Goal: Book appointment/travel/reservation

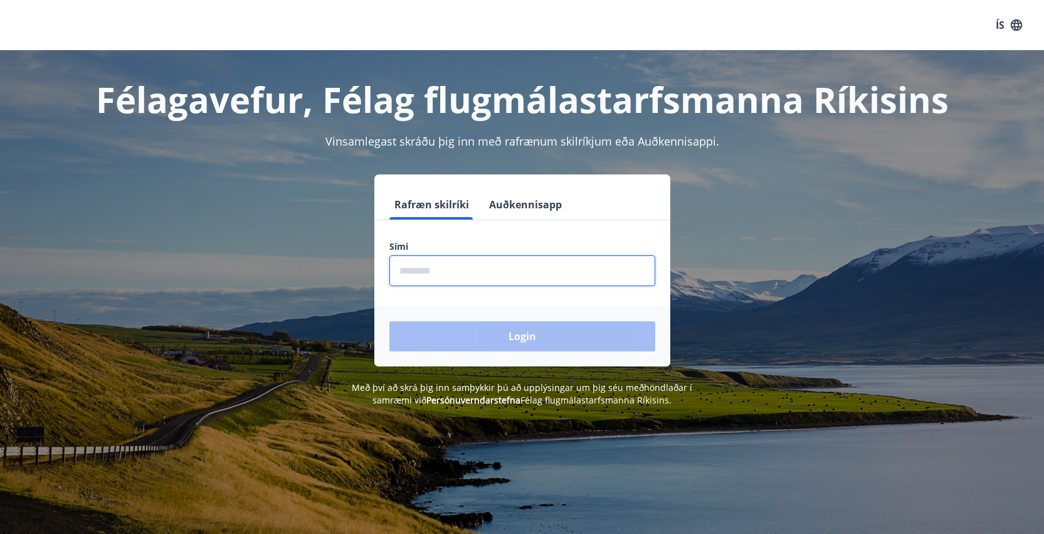
click at [534, 281] on input "phone" at bounding box center [522, 270] width 266 height 31
type input "********"
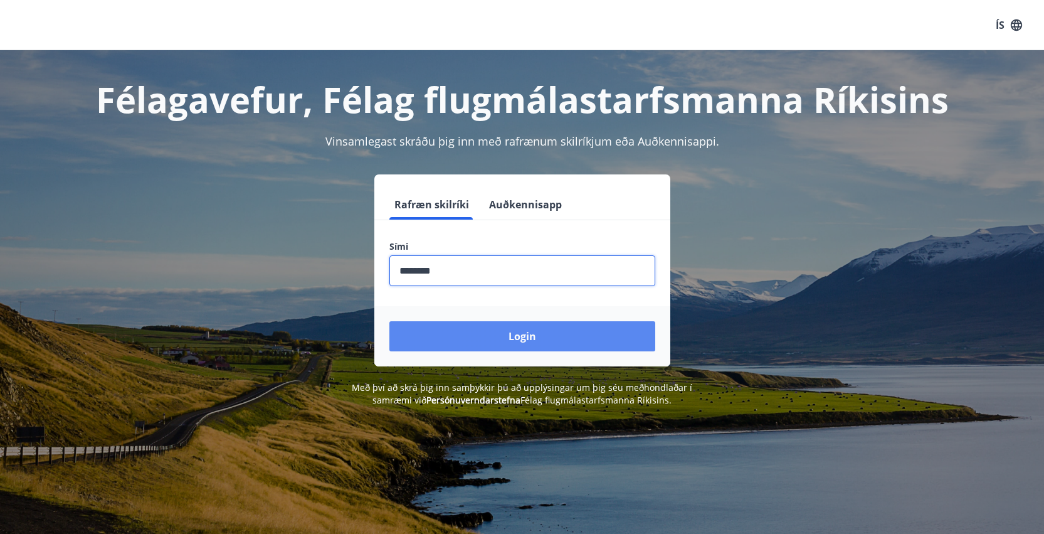
click at [456, 348] on button "Login" at bounding box center [522, 336] width 266 height 30
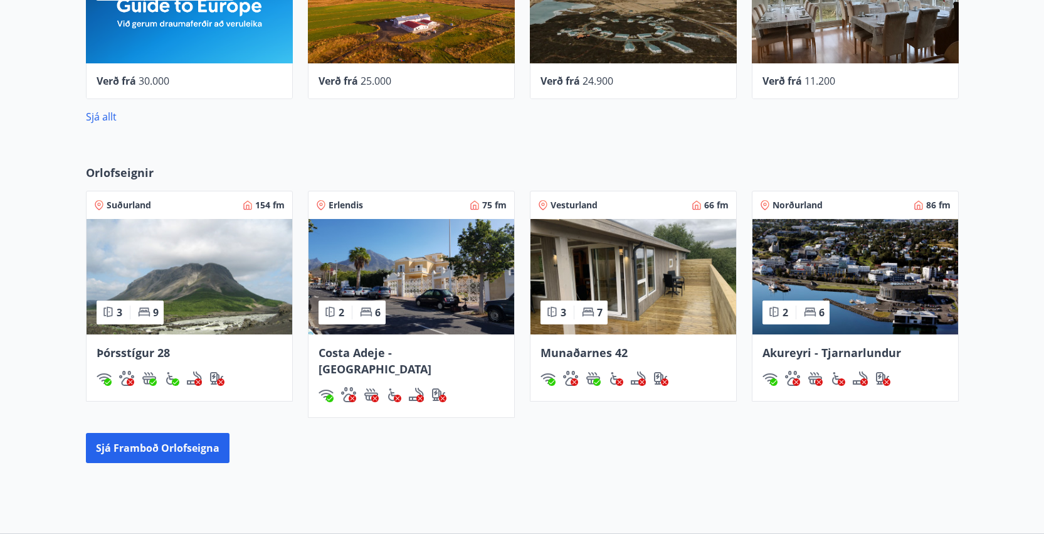
scroll to position [651, 0]
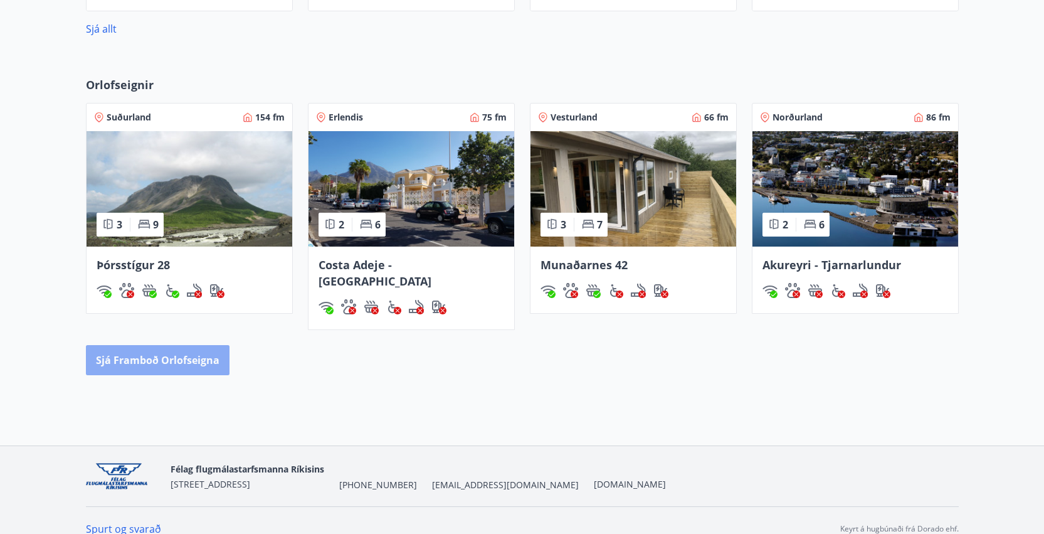
click at [189, 349] on button "Sjá framboð orlofseigna" at bounding box center [158, 360] width 144 height 30
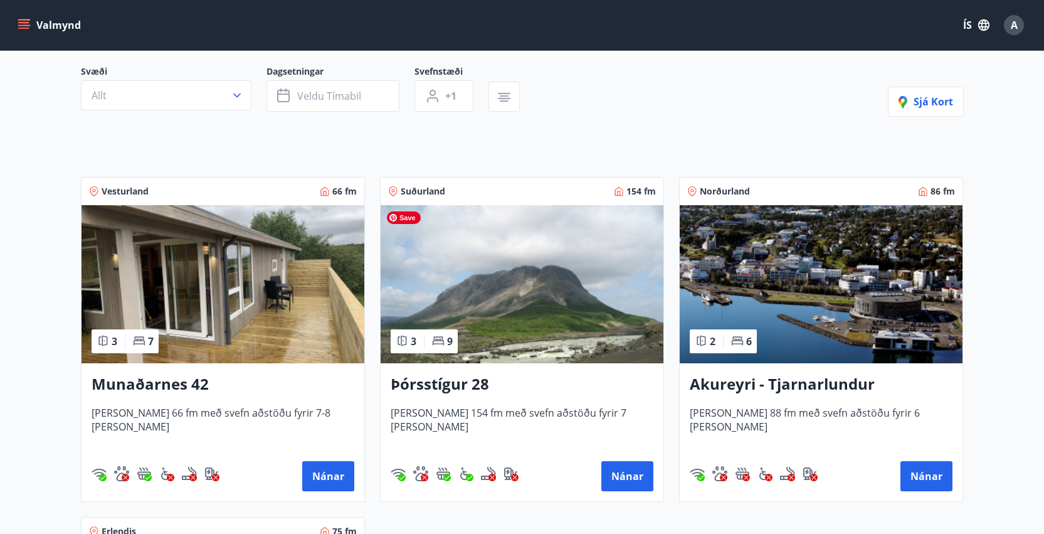
scroll to position [116, 0]
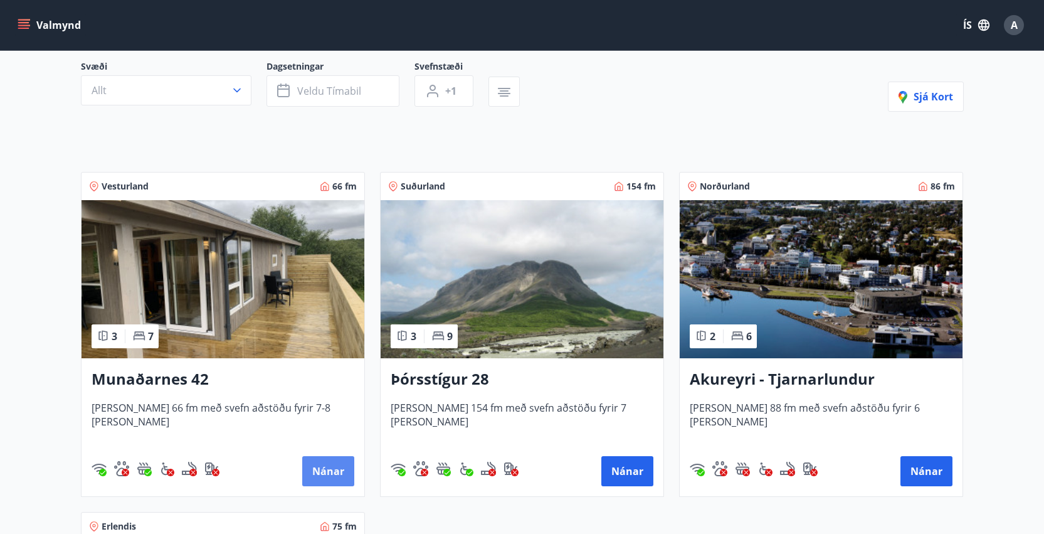
click at [336, 470] on button "Nánar" at bounding box center [328, 471] width 52 height 30
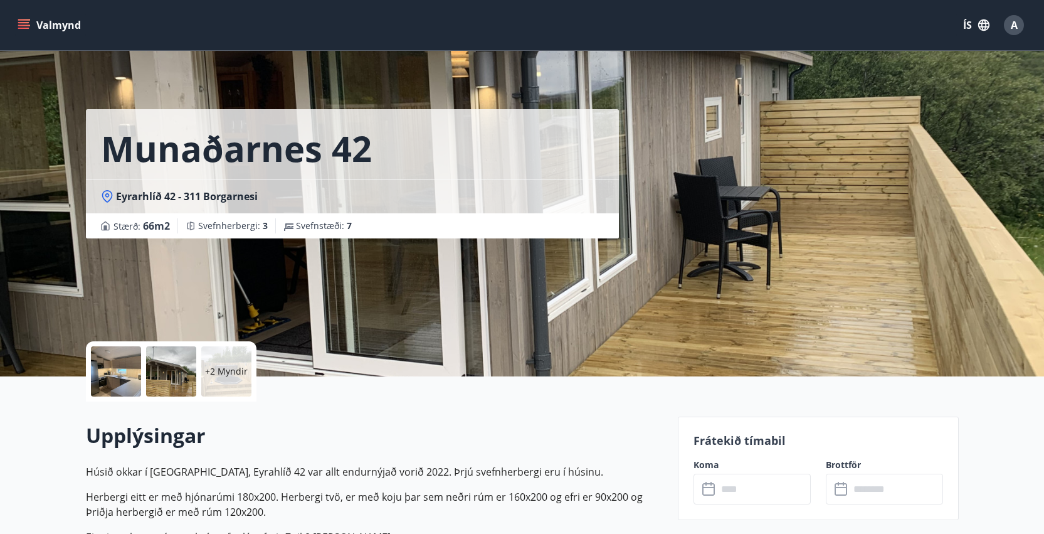
scroll to position [103, 0]
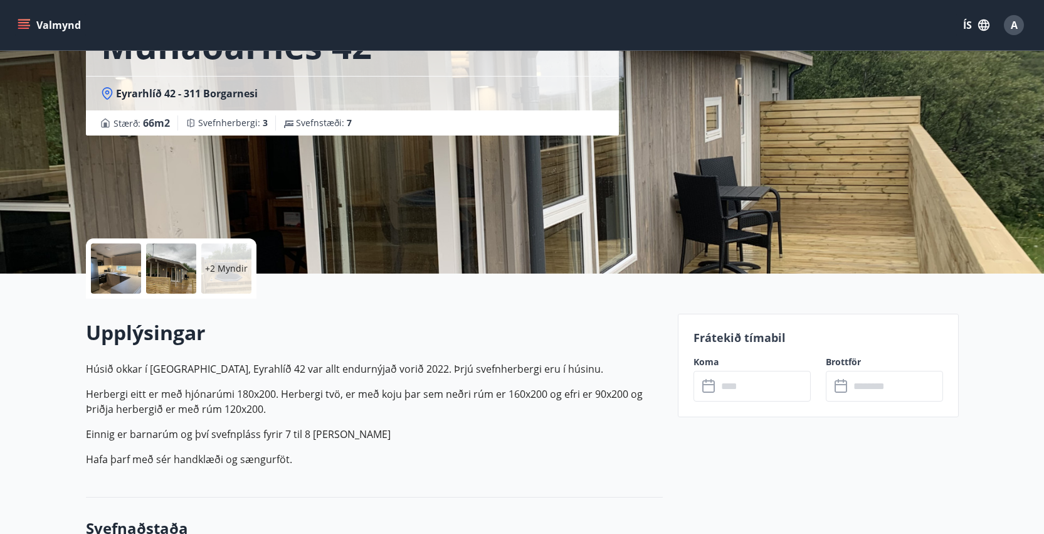
click at [774, 388] on input "text" at bounding box center [763, 386] width 93 height 31
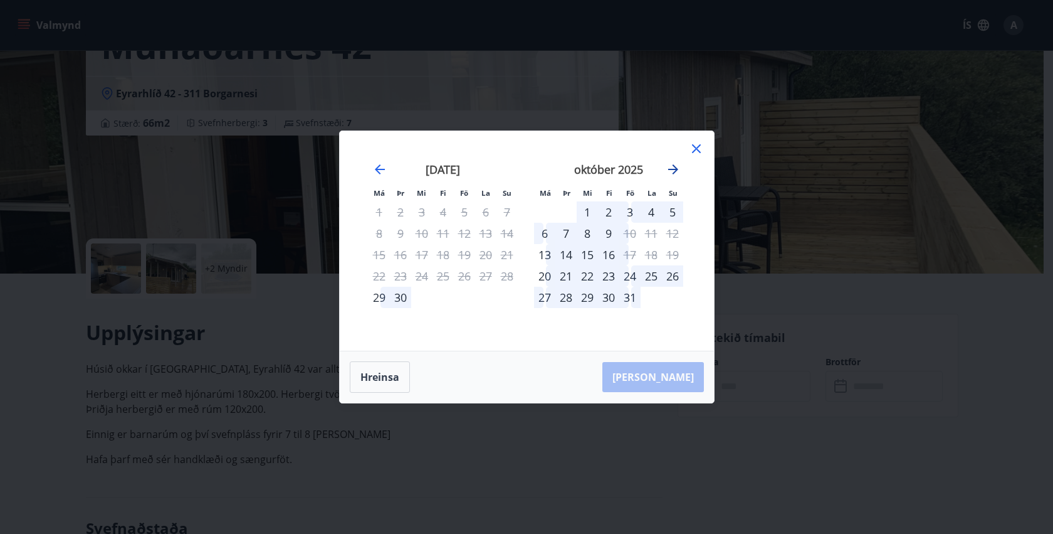
click at [674, 171] on icon "Move forward to switch to the next month." at bounding box center [673, 169] width 10 height 10
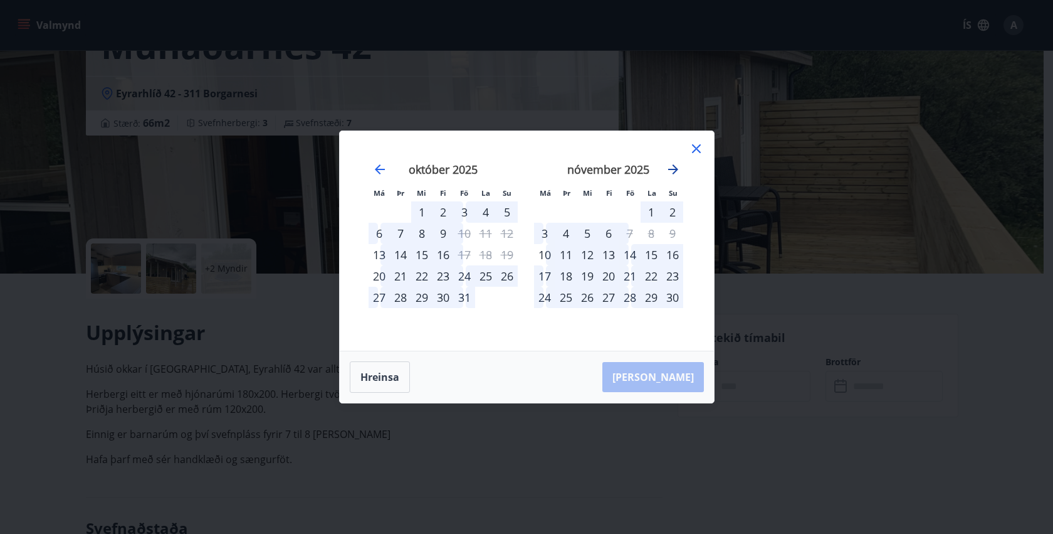
click at [674, 171] on icon "Move forward to switch to the next month." at bounding box center [673, 169] width 10 height 10
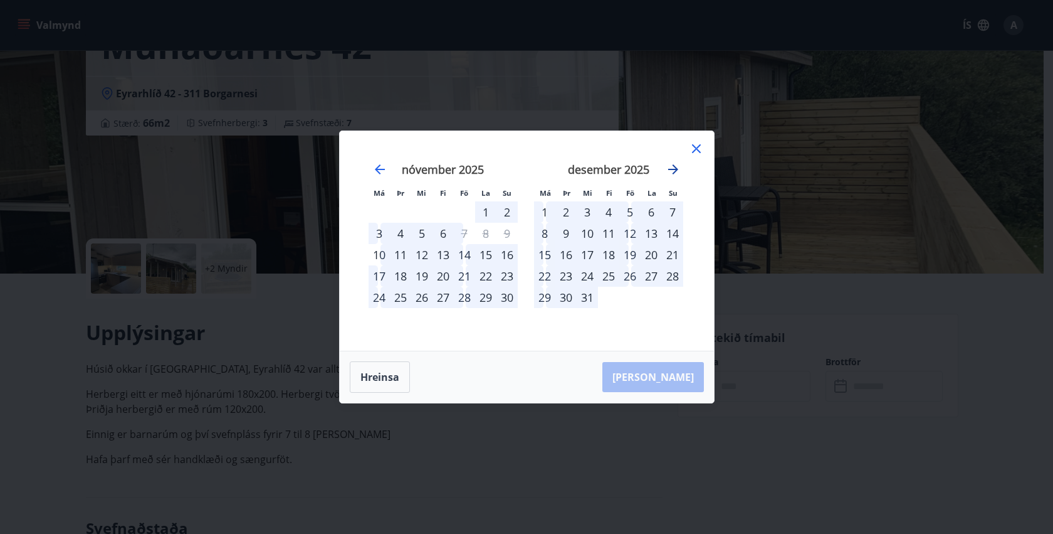
click at [674, 171] on icon "Move forward to switch to the next month." at bounding box center [673, 169] width 10 height 10
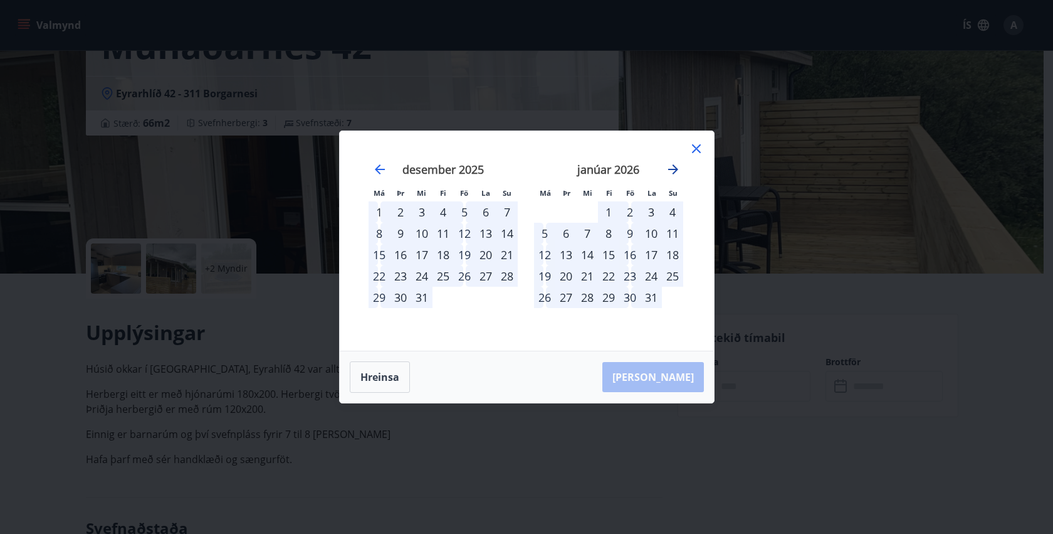
click at [674, 171] on icon "Move forward to switch to the next month." at bounding box center [673, 169] width 10 height 10
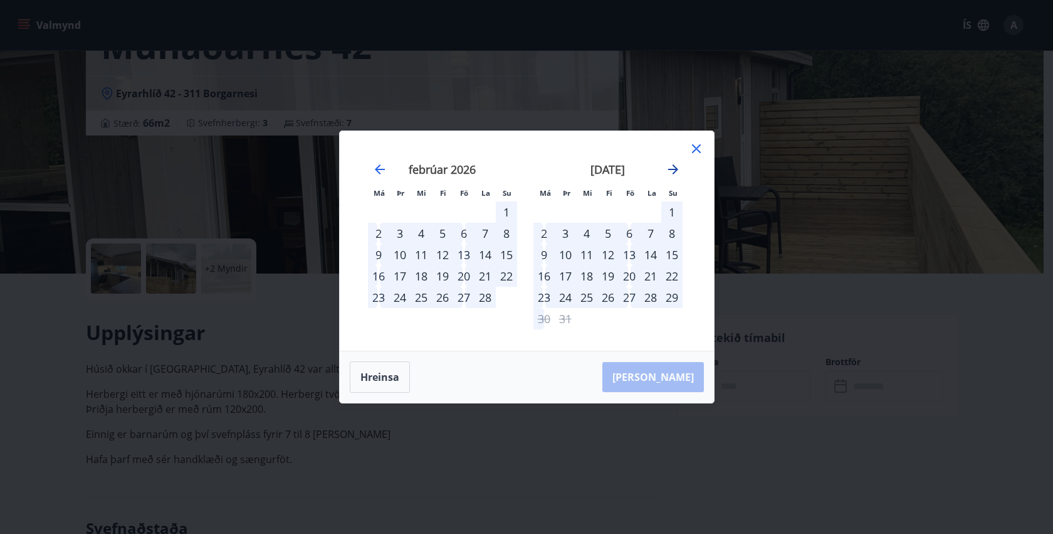
click at [674, 171] on icon "Move forward to switch to the next month." at bounding box center [673, 169] width 10 height 10
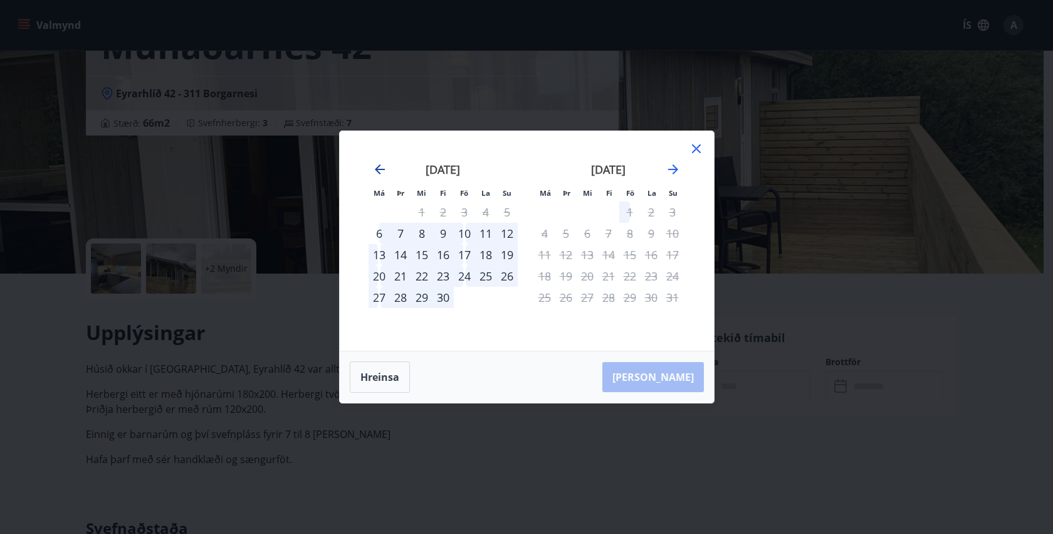
click at [379, 164] on icon "Move backward to switch to the previous month." at bounding box center [379, 169] width 15 height 15
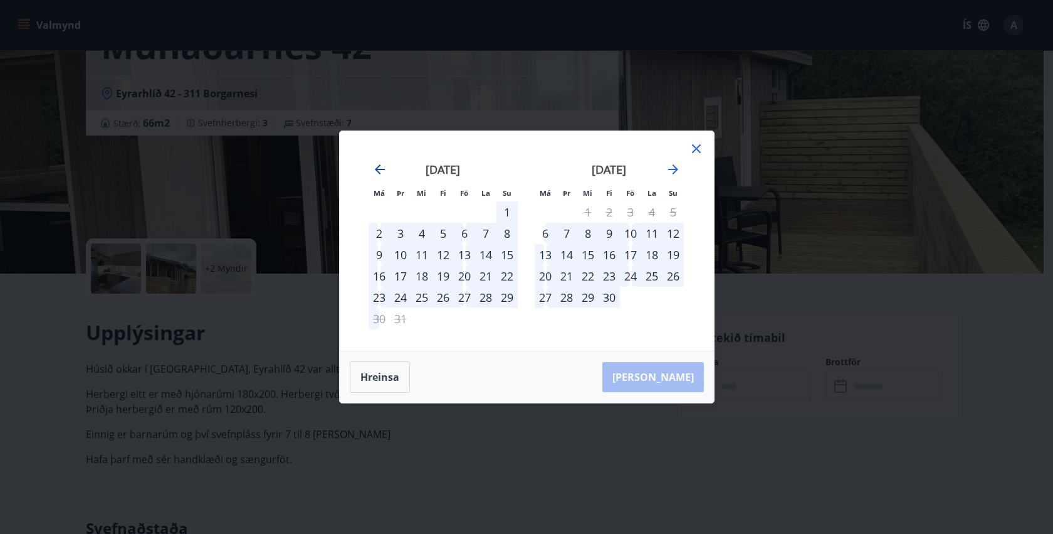
click at [379, 164] on icon "Move backward to switch to the previous month." at bounding box center [379, 169] width 15 height 15
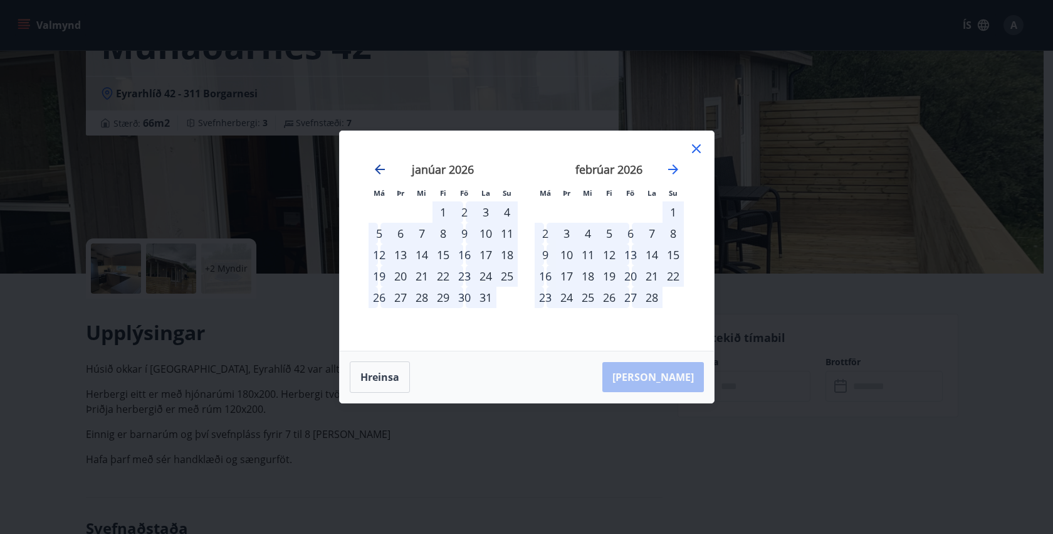
click at [379, 164] on icon "Move backward to switch to the previous month." at bounding box center [379, 169] width 15 height 15
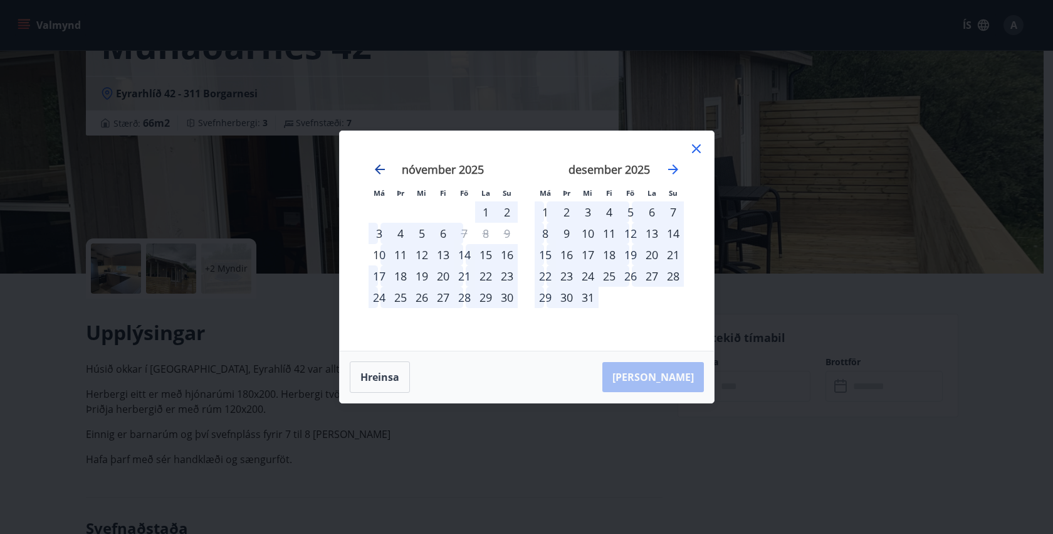
click at [379, 164] on icon "Move backward to switch to the previous month." at bounding box center [379, 169] width 15 height 15
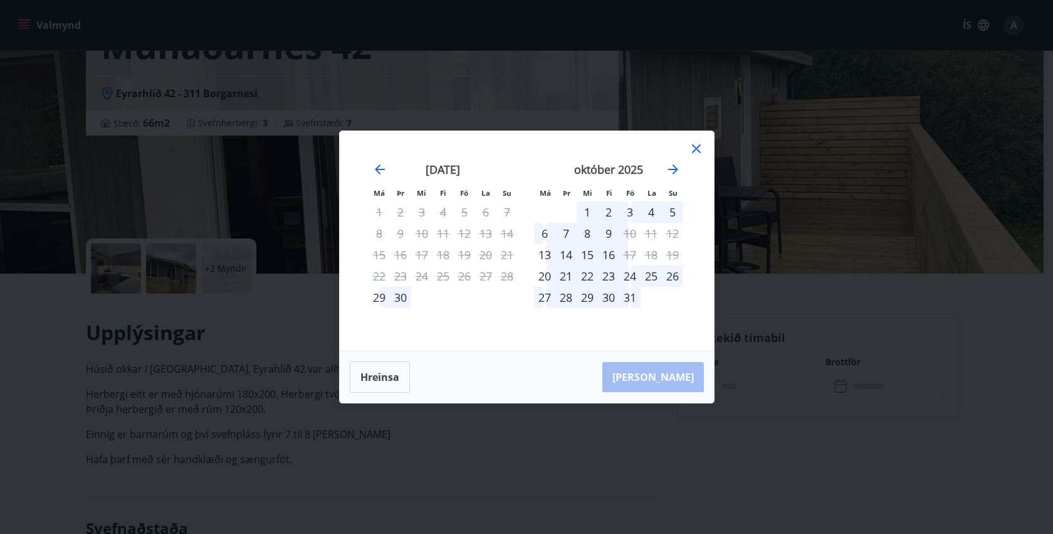
click at [691, 149] on icon at bounding box center [696, 148] width 15 height 15
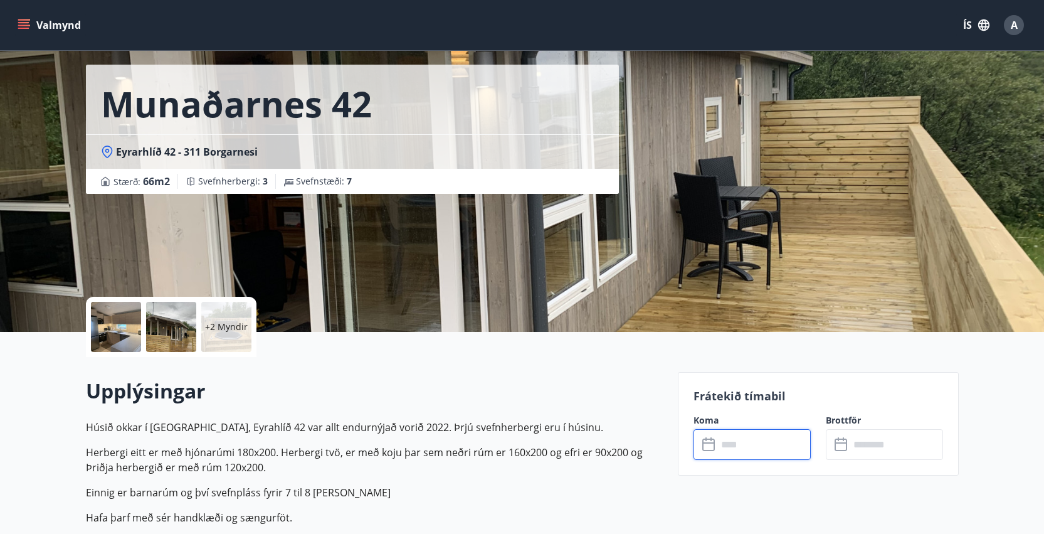
scroll to position [0, 0]
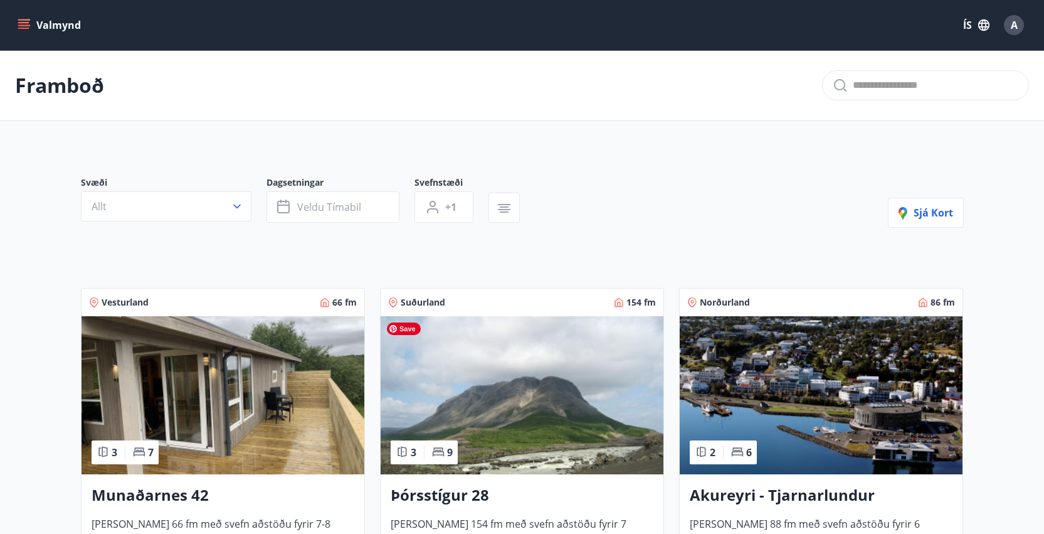
click at [552, 384] on img at bounding box center [522, 395] width 283 height 158
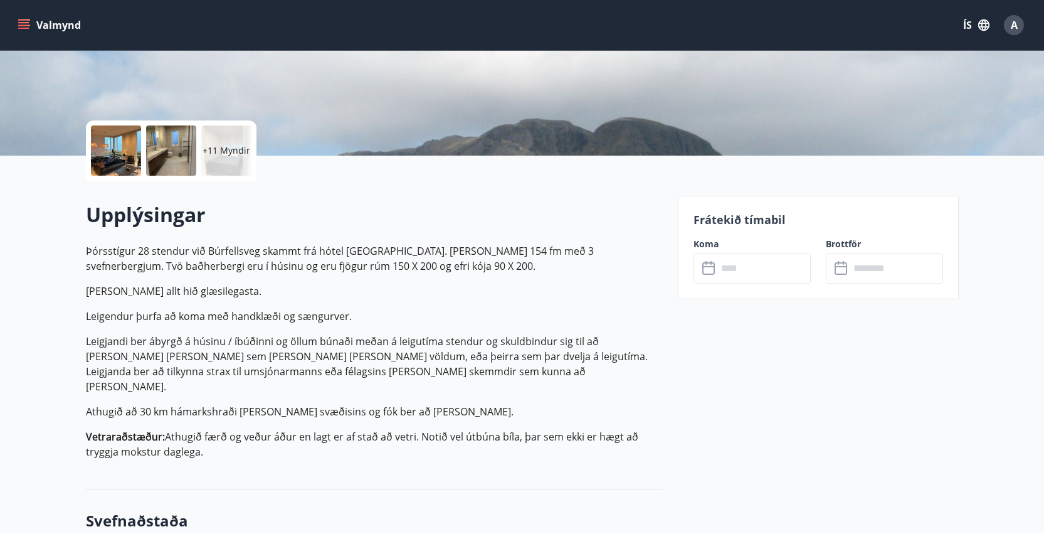
scroll to position [267, 0]
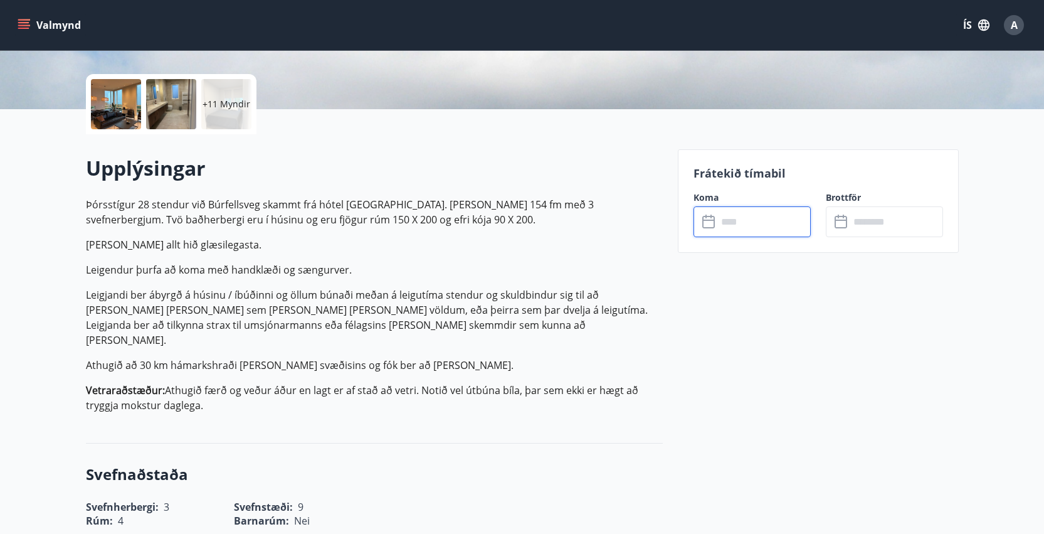
click at [782, 218] on input "text" at bounding box center [763, 221] width 93 height 31
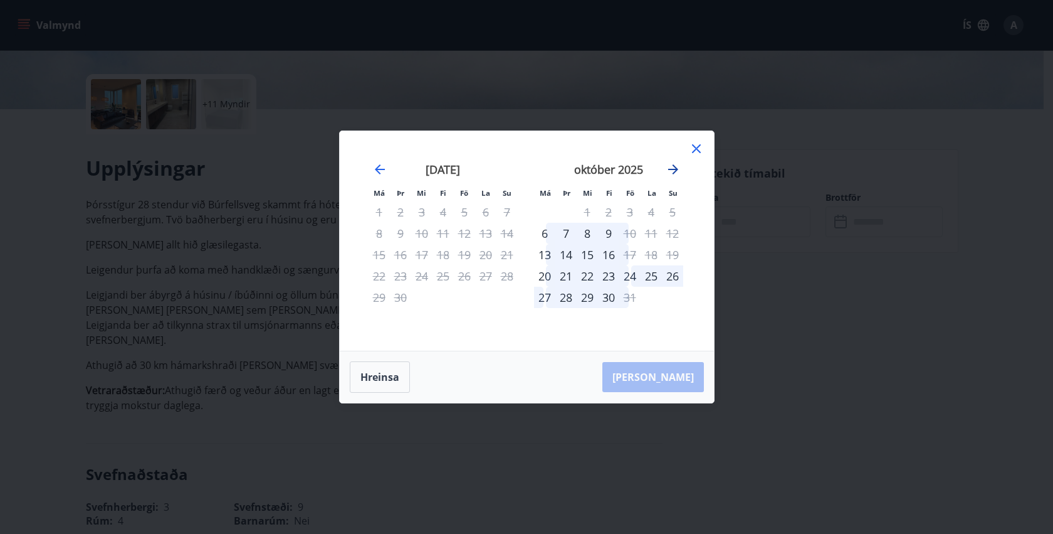
click at [675, 172] on icon "Move forward to switch to the next month." at bounding box center [673, 169] width 15 height 15
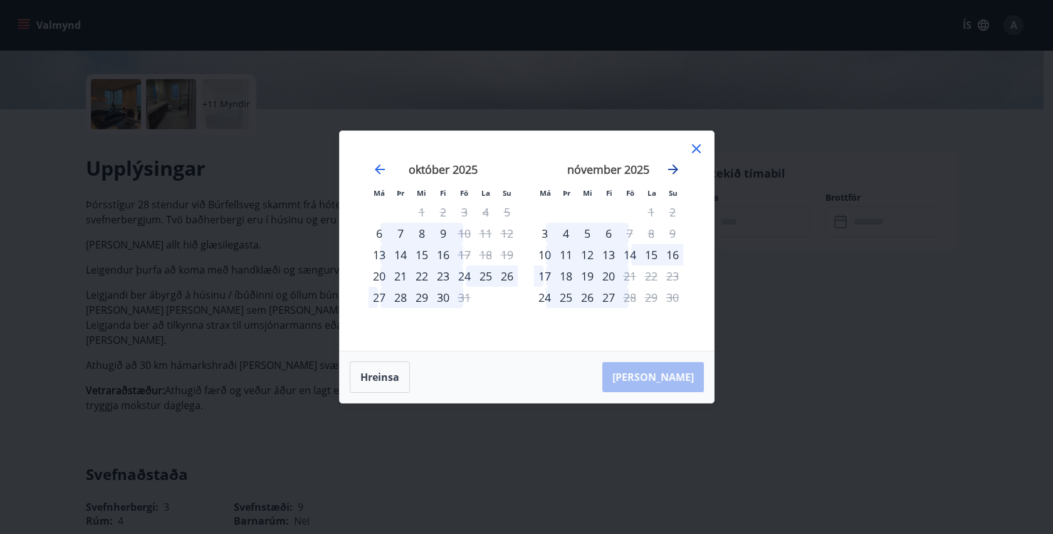
click at [675, 172] on icon "Move forward to switch to the next month." at bounding box center [673, 169] width 15 height 15
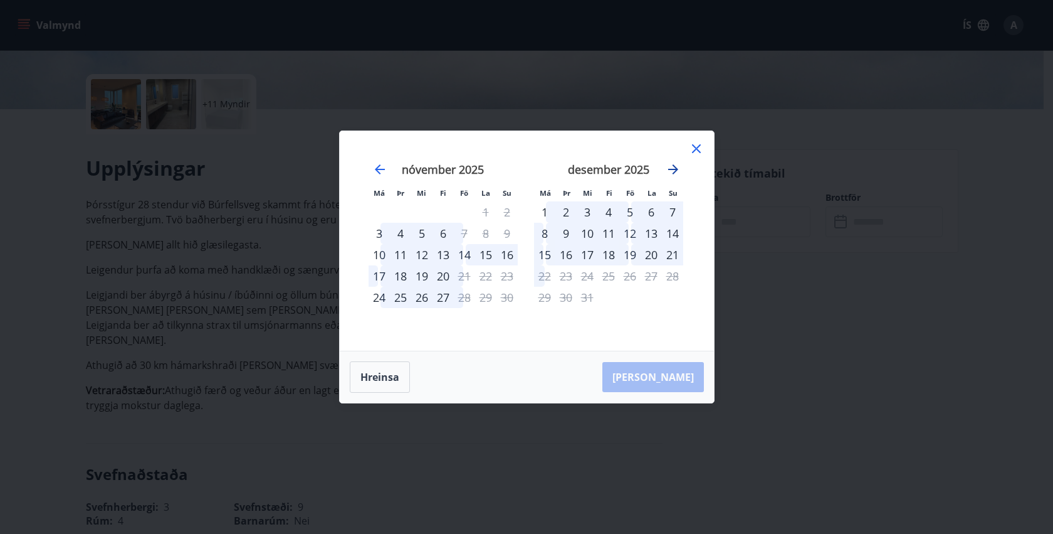
click at [675, 172] on icon "Move forward to switch to the next month." at bounding box center [673, 169] width 15 height 15
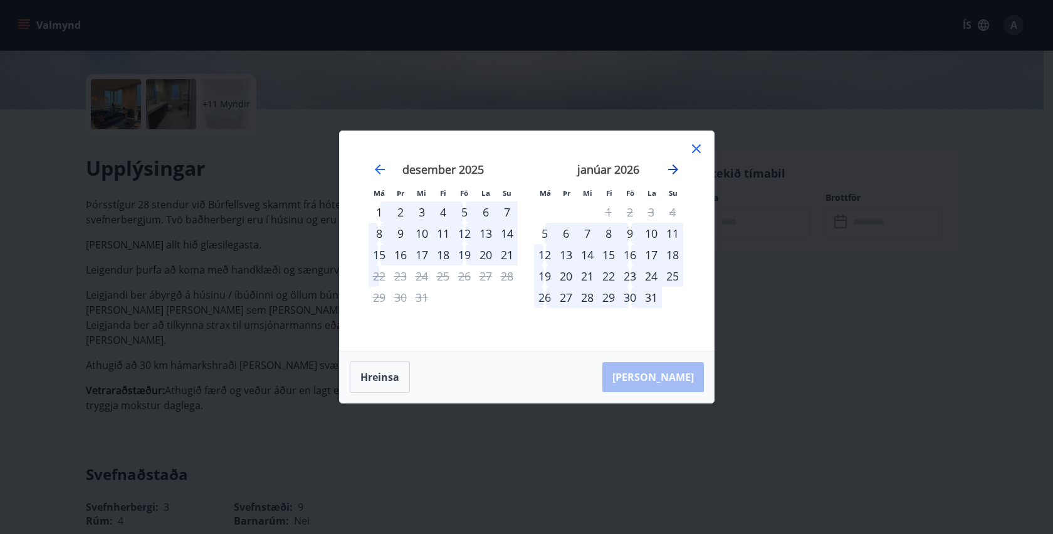
click at [675, 172] on icon "Move forward to switch to the next month." at bounding box center [673, 169] width 15 height 15
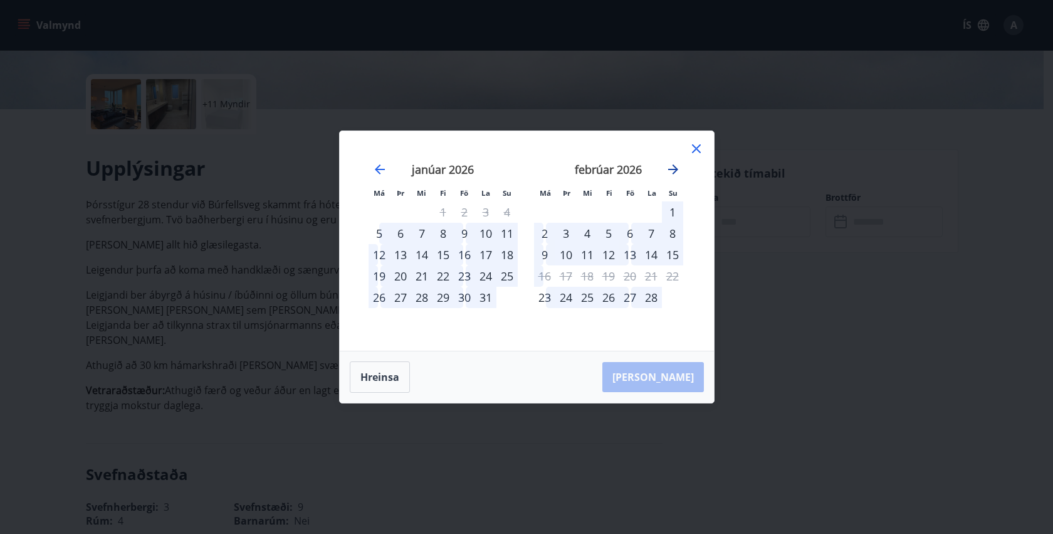
click at [675, 172] on icon "Move forward to switch to the next month." at bounding box center [673, 169] width 15 height 15
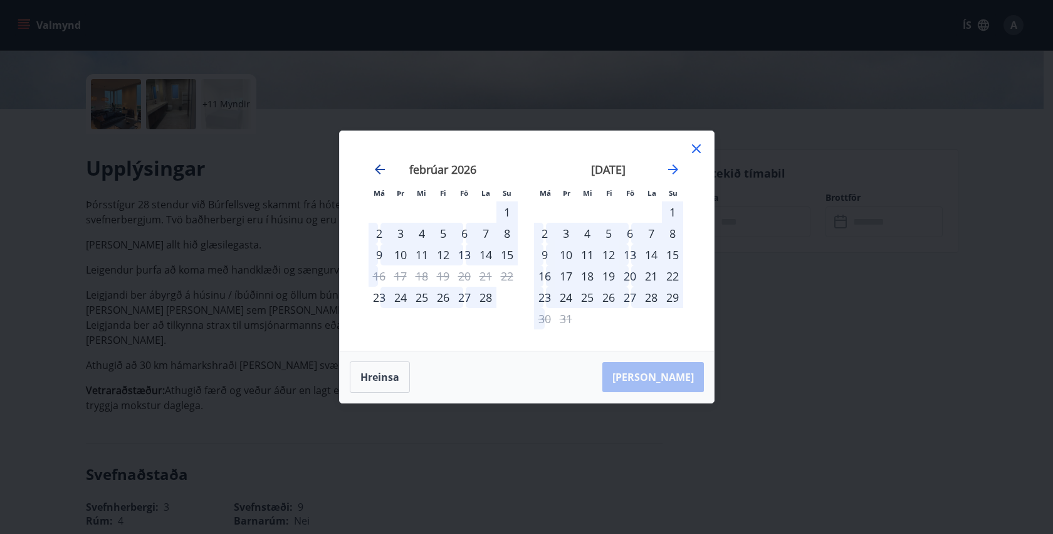
click at [381, 171] on icon "Move backward to switch to the previous month." at bounding box center [379, 169] width 15 height 15
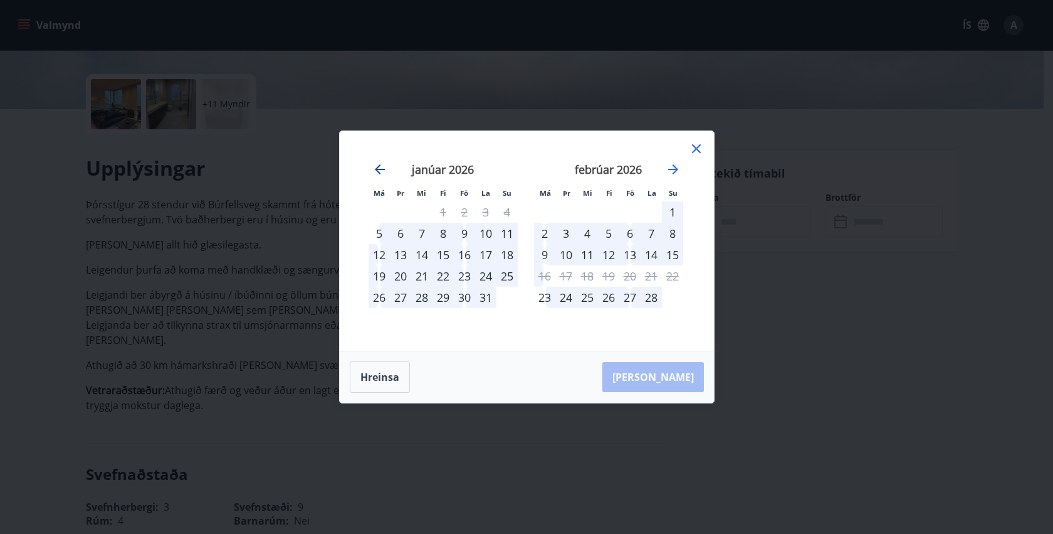
click at [382, 171] on icon "Move backward to switch to the previous month." at bounding box center [379, 169] width 15 height 15
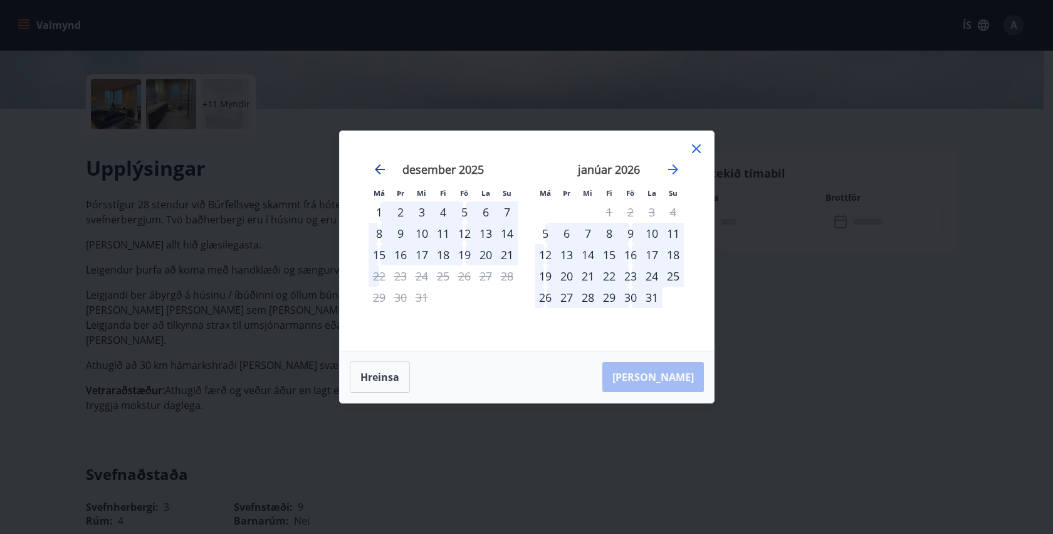
click at [382, 171] on icon "Move backward to switch to the previous month." at bounding box center [379, 169] width 15 height 15
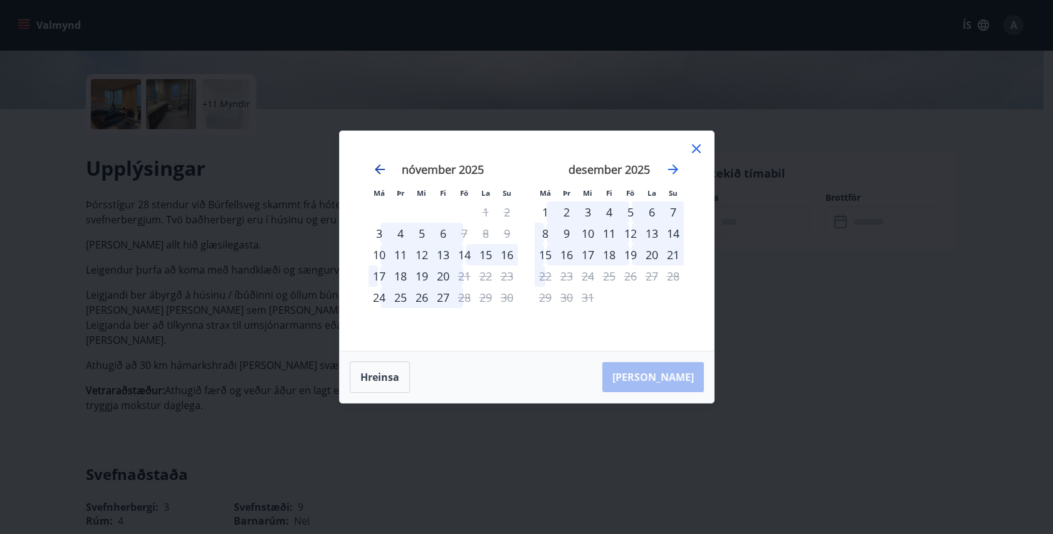
click at [382, 169] on icon "Move backward to switch to the previous month." at bounding box center [380, 169] width 10 height 10
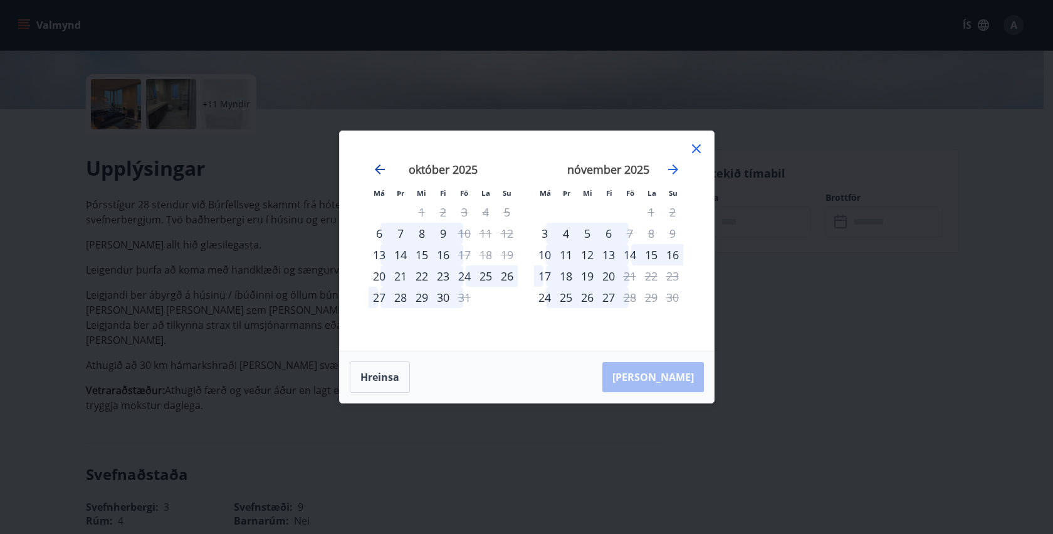
click at [382, 169] on icon "Move backward to switch to the previous month." at bounding box center [380, 169] width 10 height 10
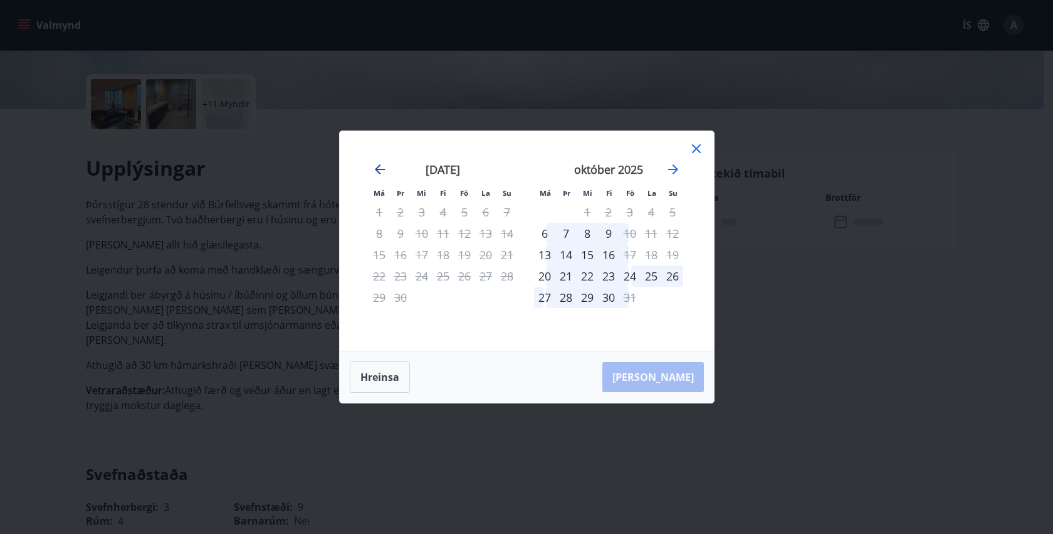
click at [382, 169] on icon "Move backward to switch to the previous month." at bounding box center [380, 169] width 10 height 10
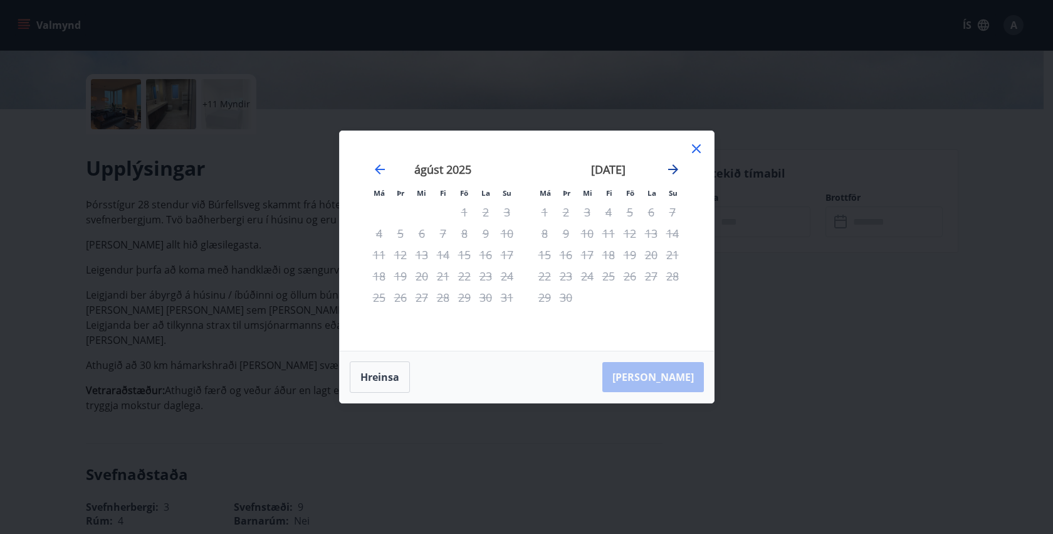
click at [670, 172] on icon "Move forward to switch to the next month." at bounding box center [673, 169] width 15 height 15
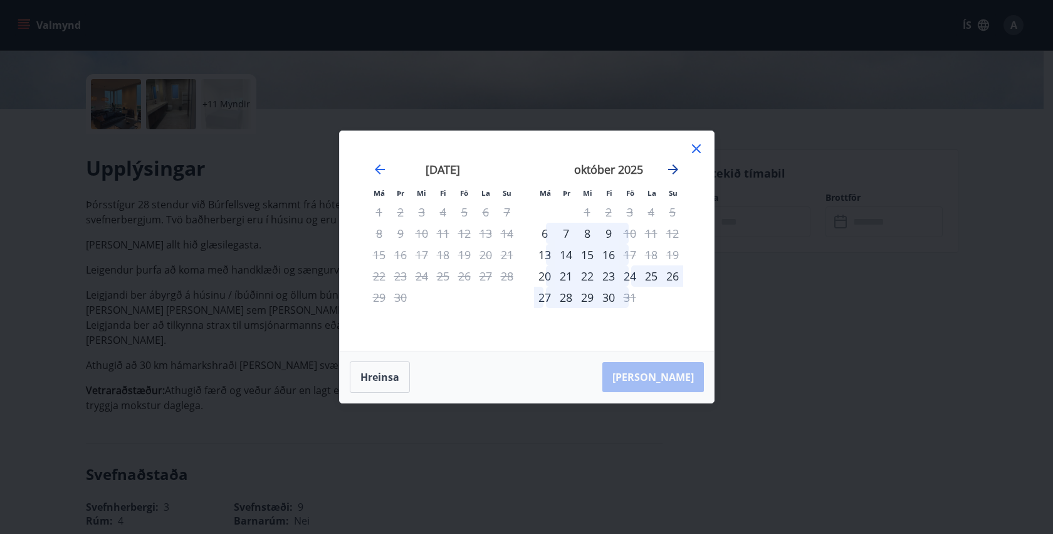
click at [670, 172] on icon "Move forward to switch to the next month." at bounding box center [673, 169] width 15 height 15
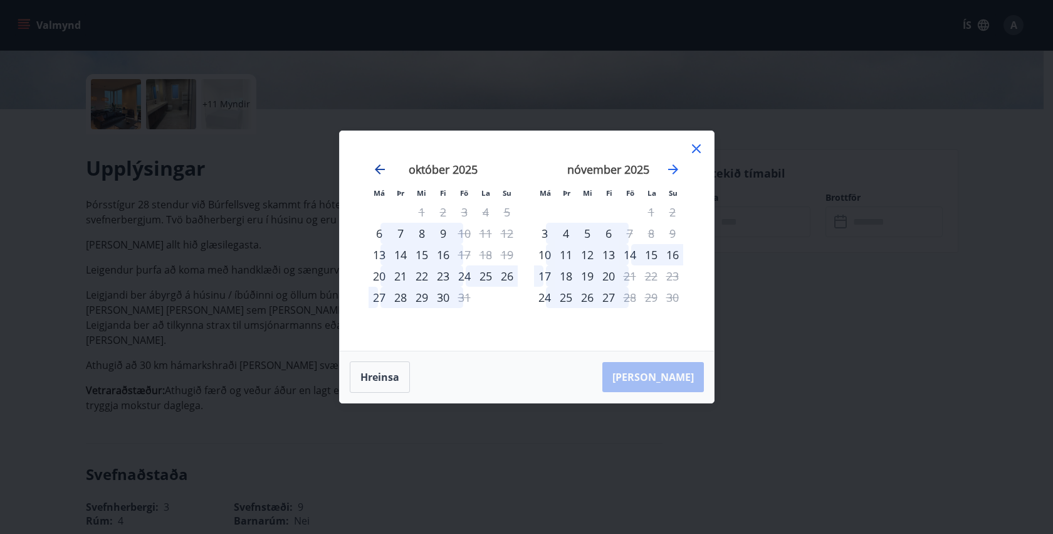
click at [379, 170] on icon "Move backward to switch to the previous month." at bounding box center [379, 169] width 15 height 15
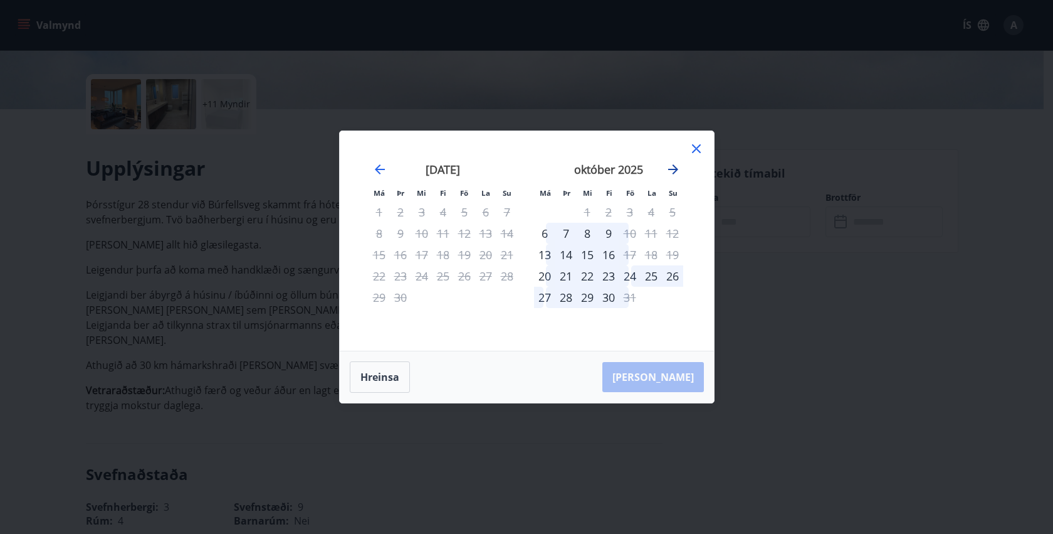
click at [676, 167] on icon "Move forward to switch to the next month." at bounding box center [673, 169] width 15 height 15
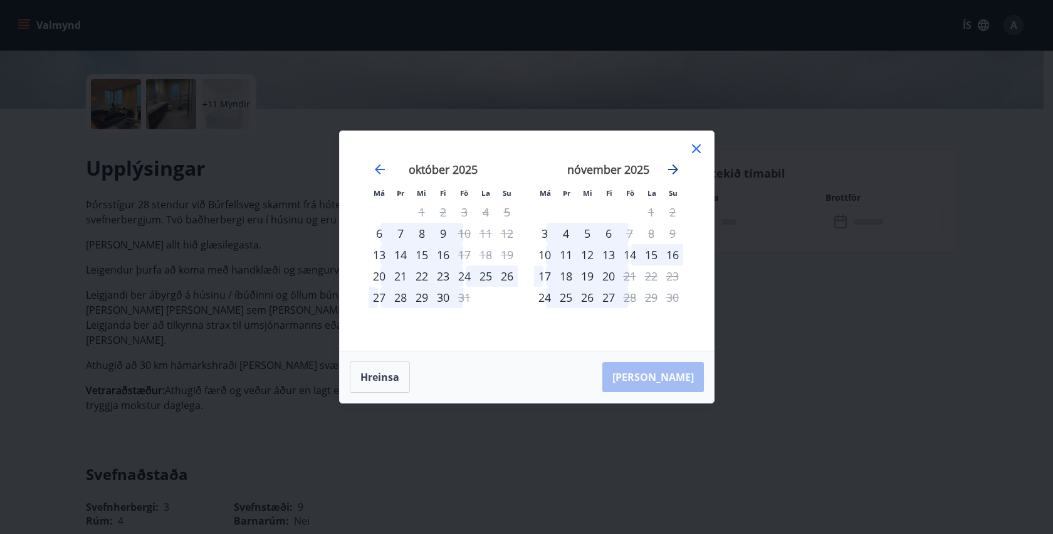
click at [676, 167] on icon "Move forward to switch to the next month." at bounding box center [673, 169] width 15 height 15
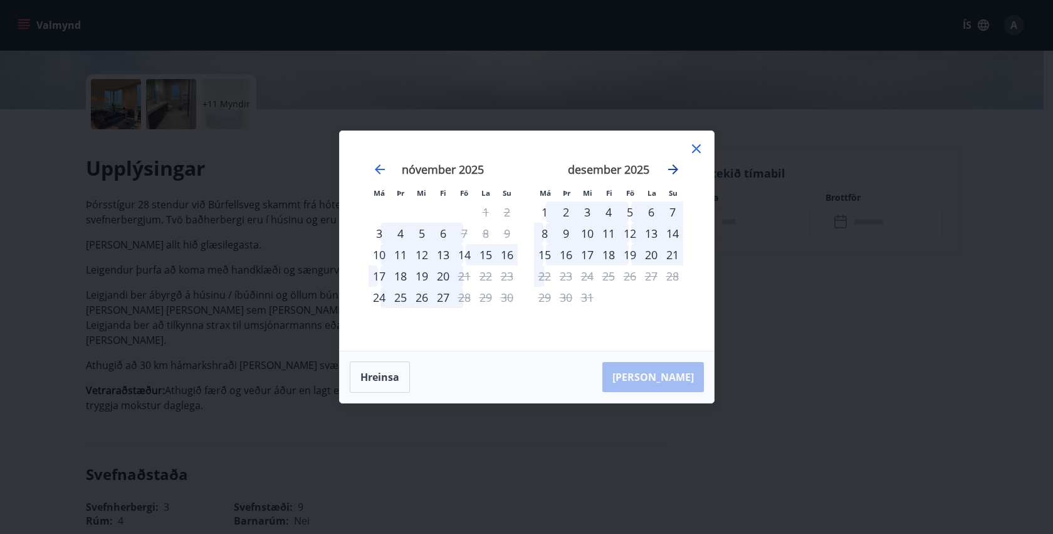
click at [675, 166] on icon "Move forward to switch to the next month." at bounding box center [673, 169] width 10 height 10
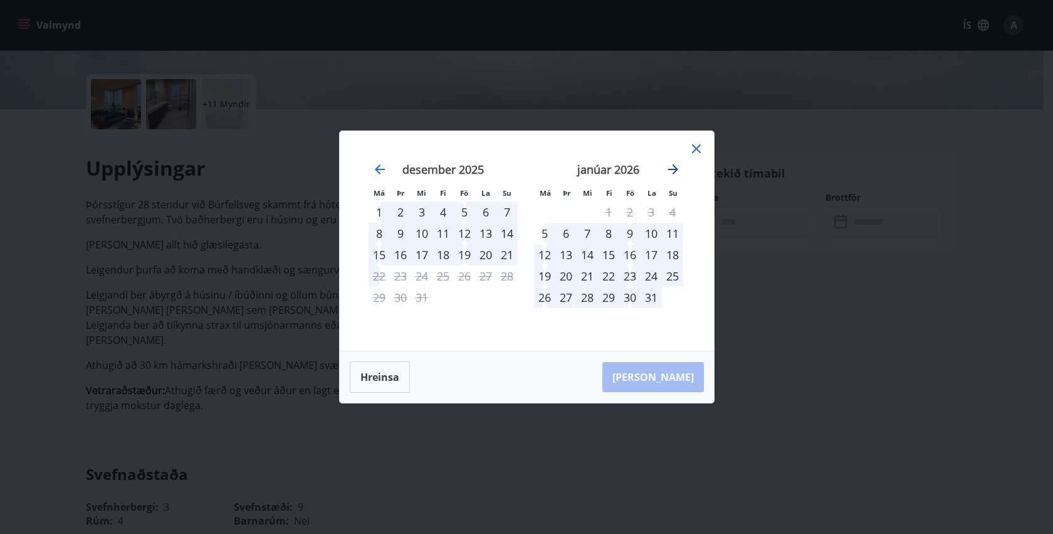
click at [675, 166] on icon "Move forward to switch to the next month." at bounding box center [673, 169] width 10 height 10
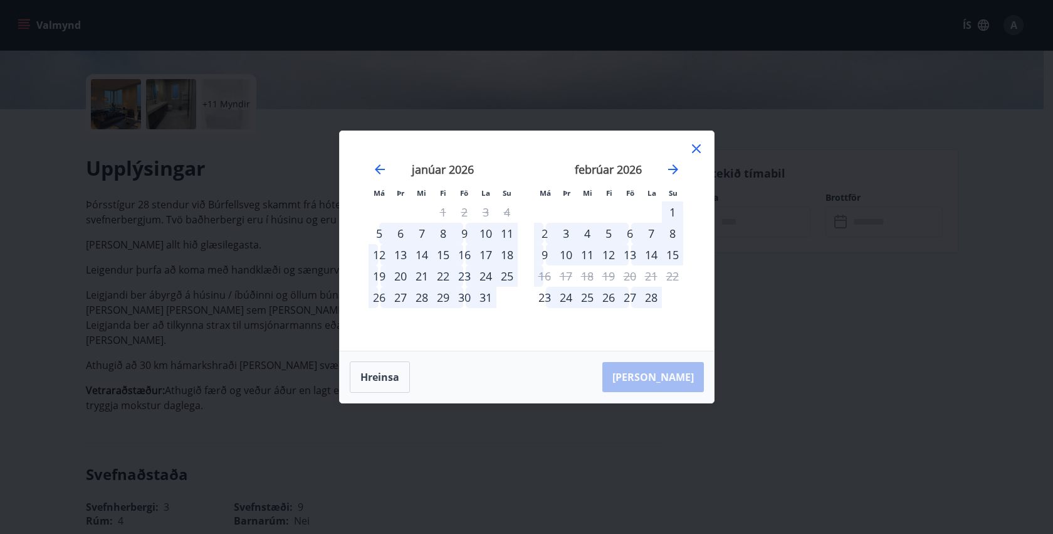
click at [698, 150] on icon at bounding box center [696, 148] width 9 height 9
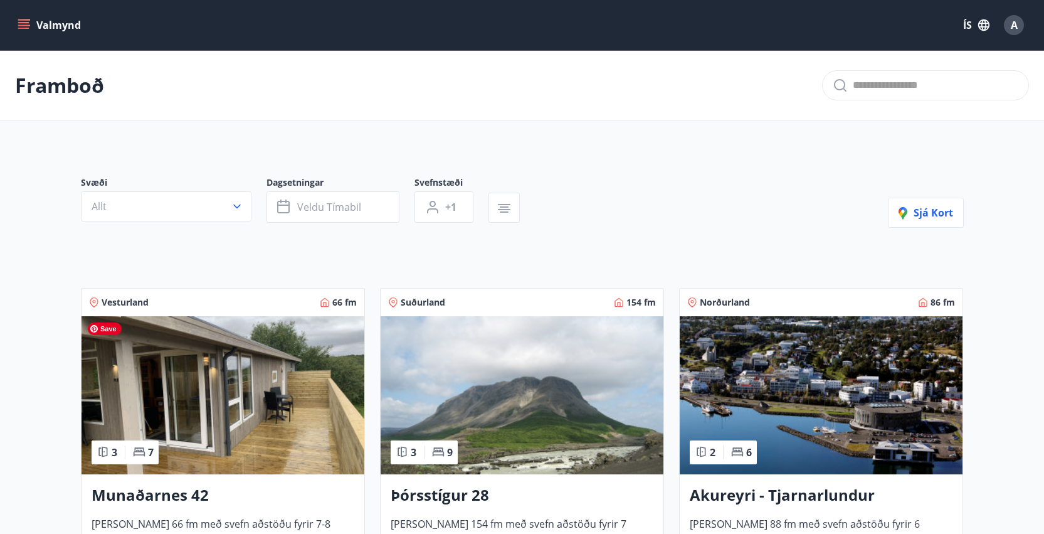
click at [223, 386] on img at bounding box center [222, 395] width 283 height 158
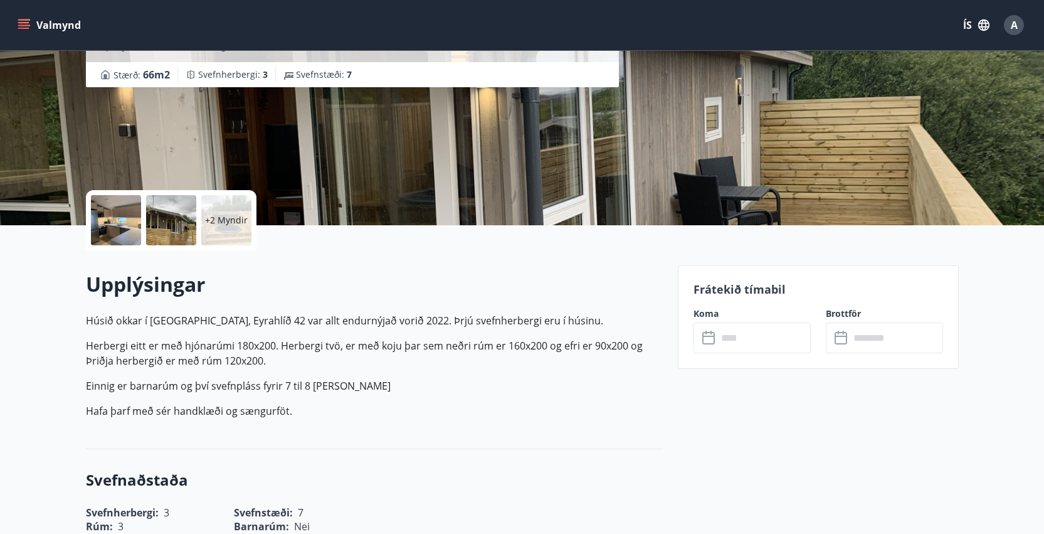
scroll to position [306, 0]
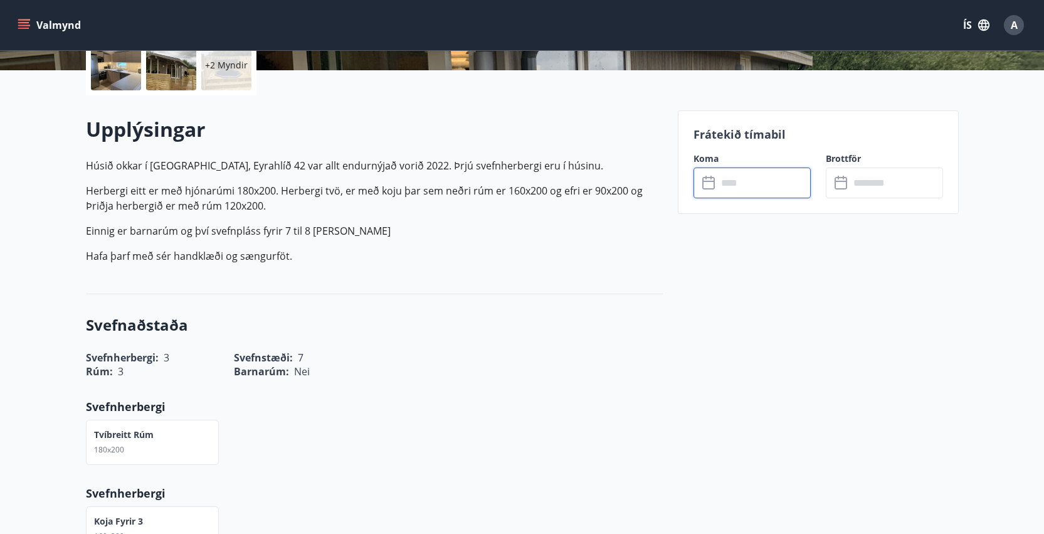
click at [754, 186] on input "text" at bounding box center [763, 182] width 93 height 31
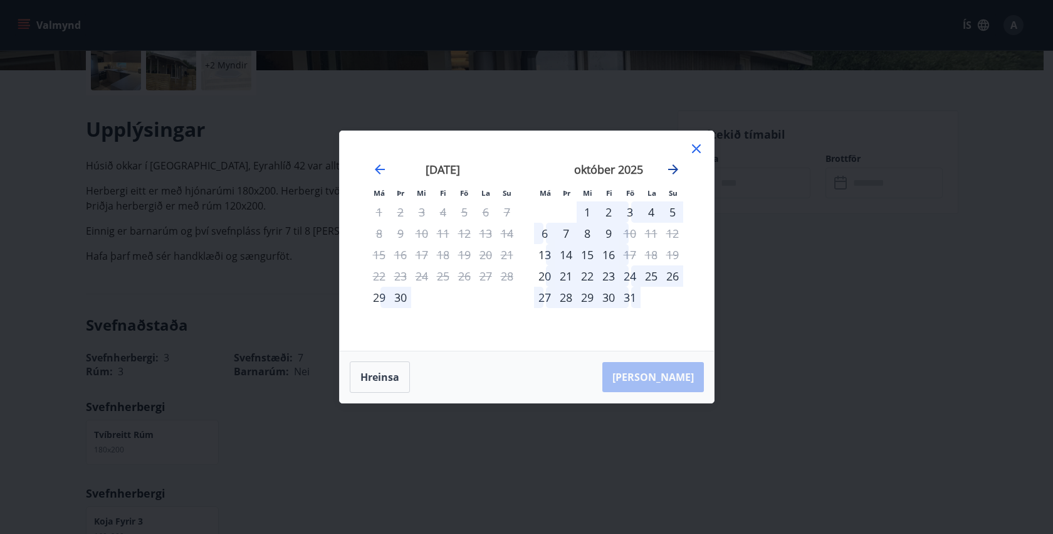
click at [675, 172] on icon "Move forward to switch to the next month." at bounding box center [673, 169] width 15 height 15
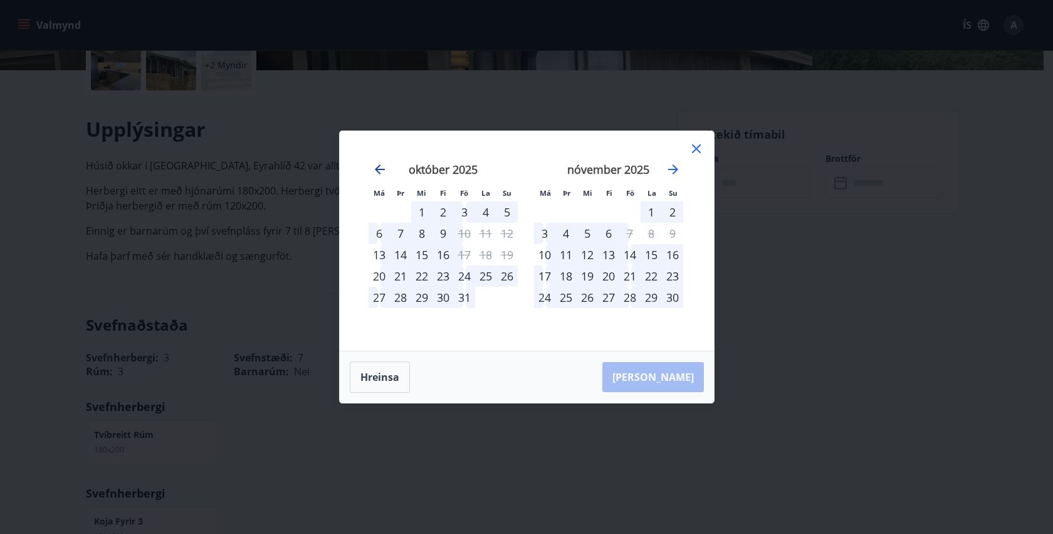
click at [379, 165] on icon "Move backward to switch to the previous month." at bounding box center [379, 169] width 15 height 15
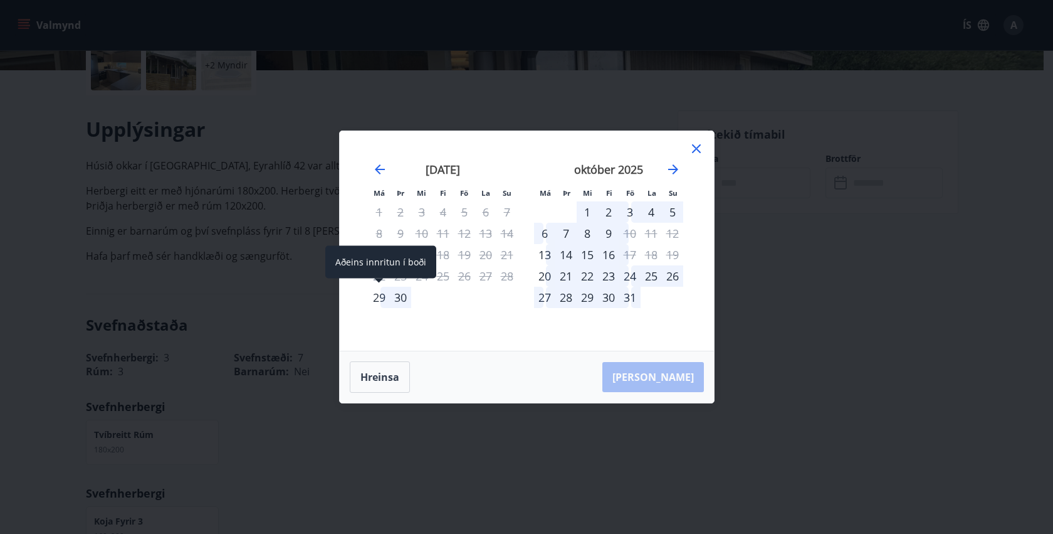
click at [379, 300] on div "29" at bounding box center [379, 297] width 21 height 21
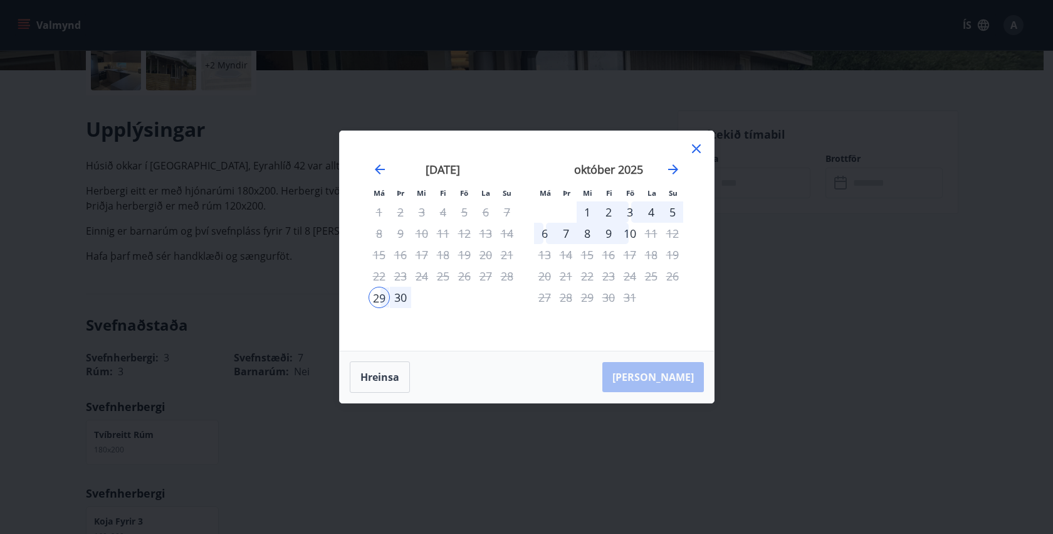
click at [539, 231] on div "6" at bounding box center [544, 233] width 21 height 21
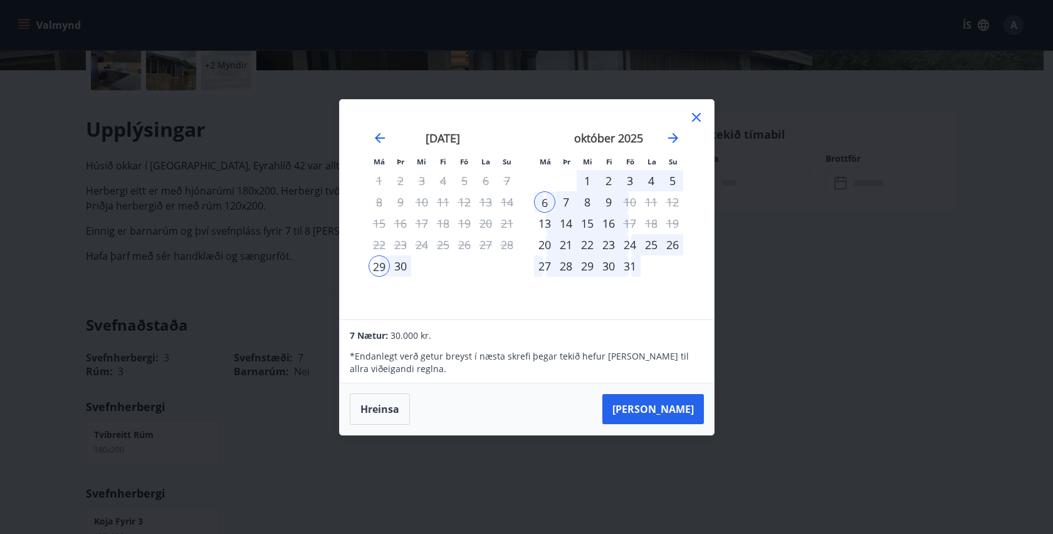
click at [695, 117] on icon at bounding box center [696, 117] width 2 height 2
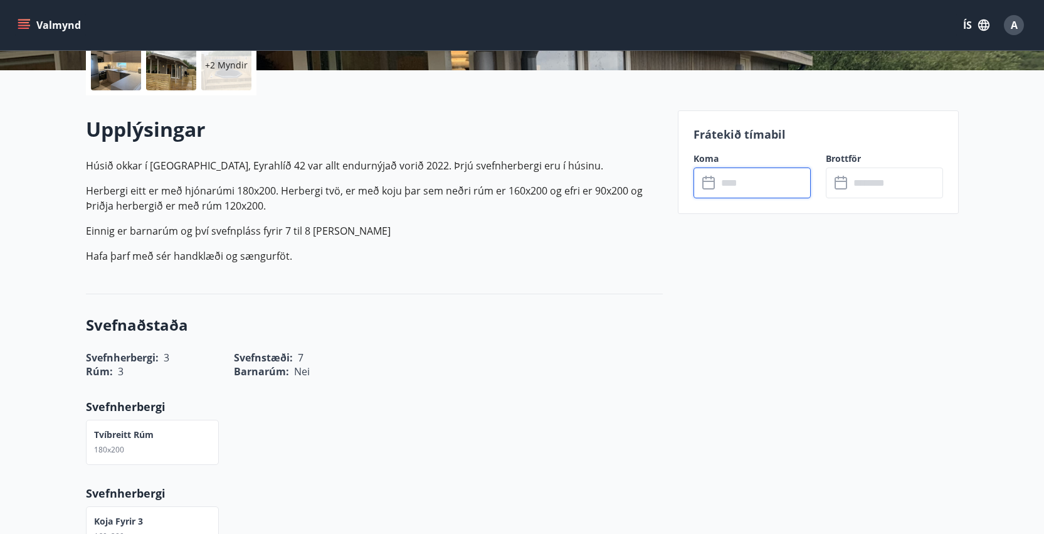
scroll to position [0, 0]
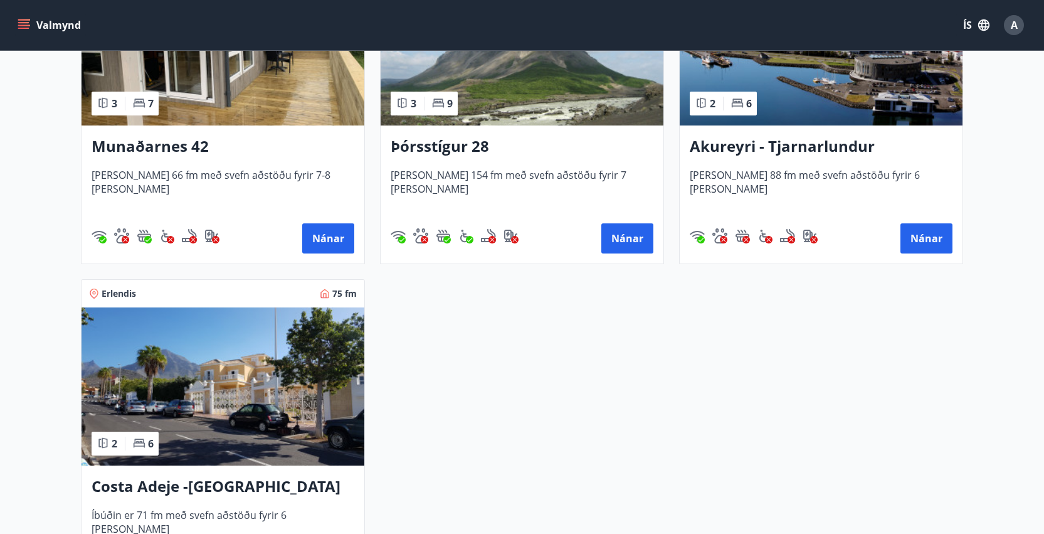
scroll to position [346, 0]
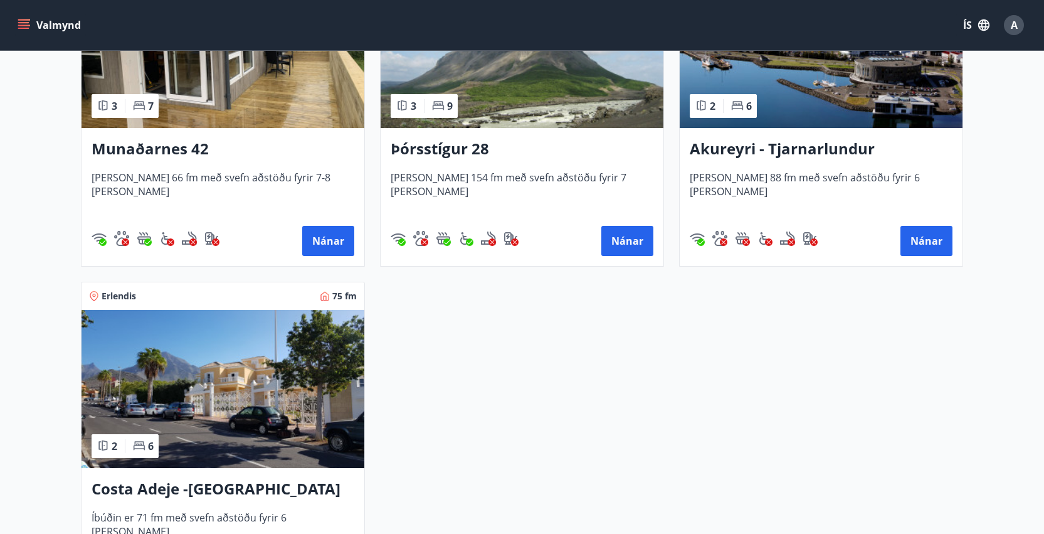
click at [839, 83] on img at bounding box center [821, 49] width 283 height 158
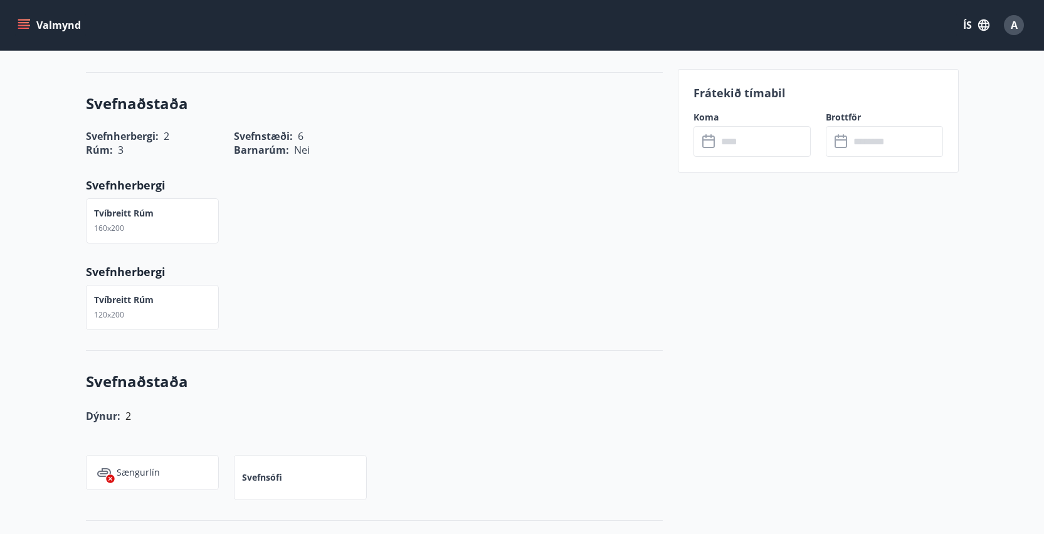
scroll to position [418, 0]
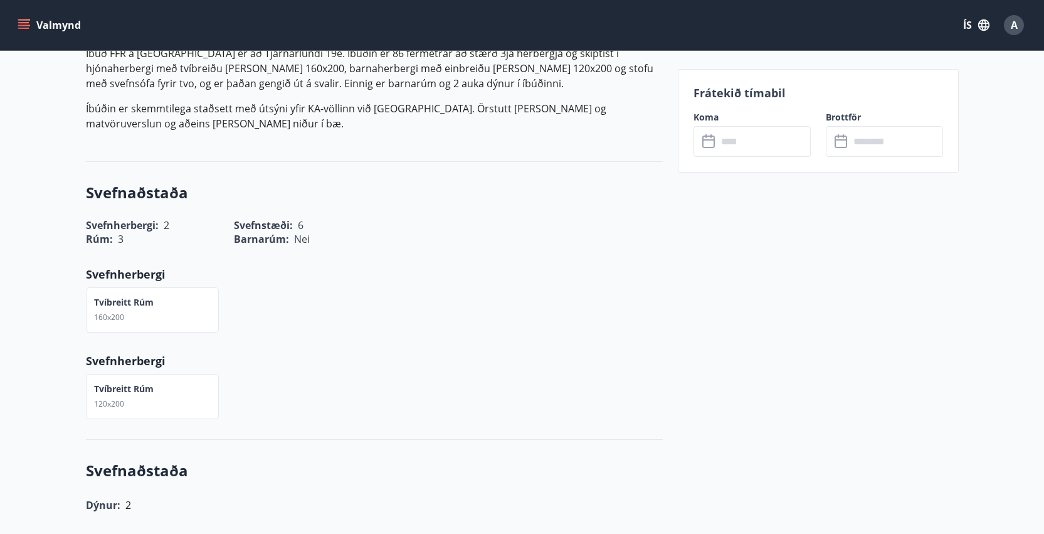
click at [752, 144] on input "text" at bounding box center [763, 141] width 93 height 31
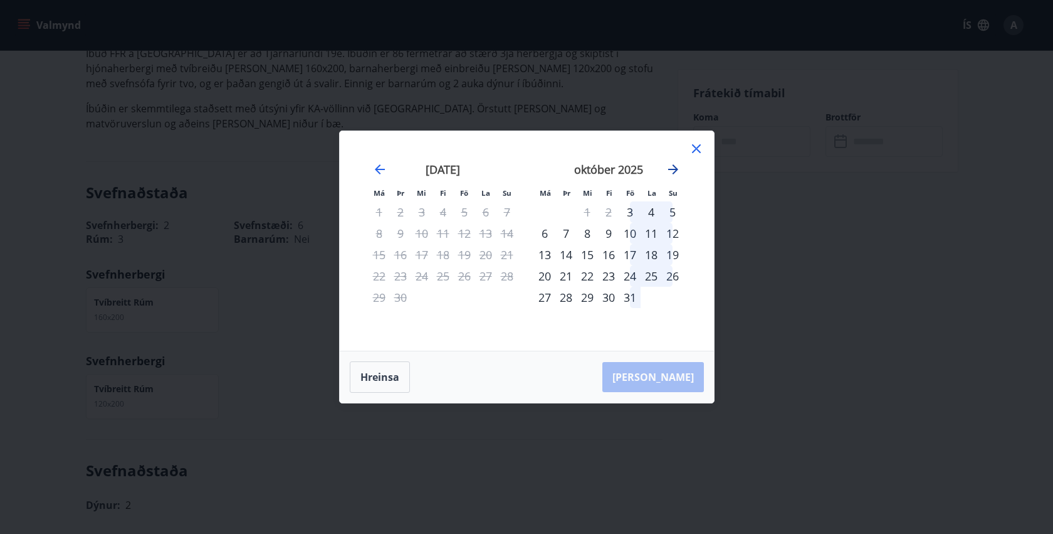
click at [676, 176] on icon "Move forward to switch to the next month." at bounding box center [673, 169] width 15 height 15
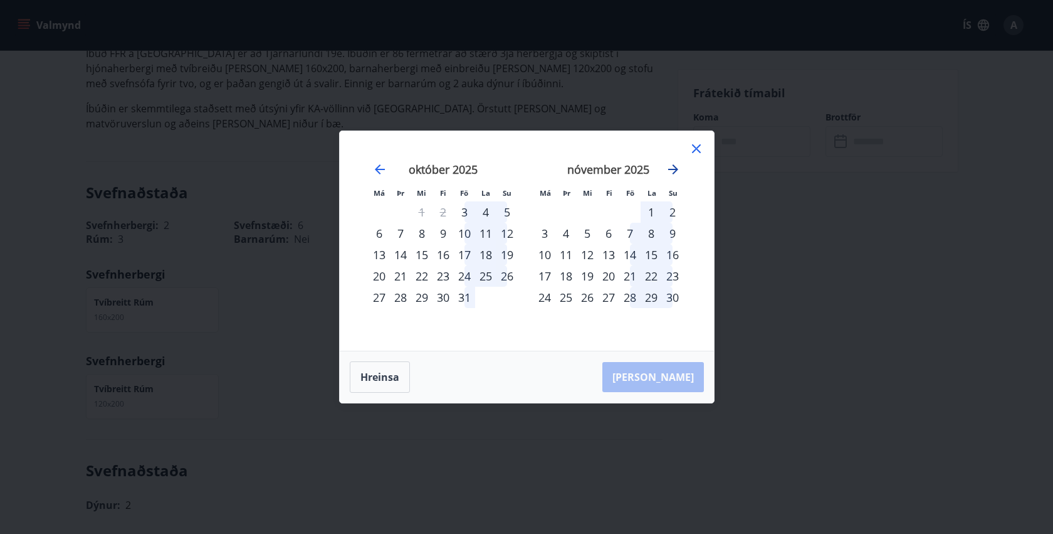
click at [676, 176] on icon "Move forward to switch to the next month." at bounding box center [673, 169] width 15 height 15
click at [379, 167] on icon "Move backward to switch to the previous month." at bounding box center [379, 169] width 15 height 15
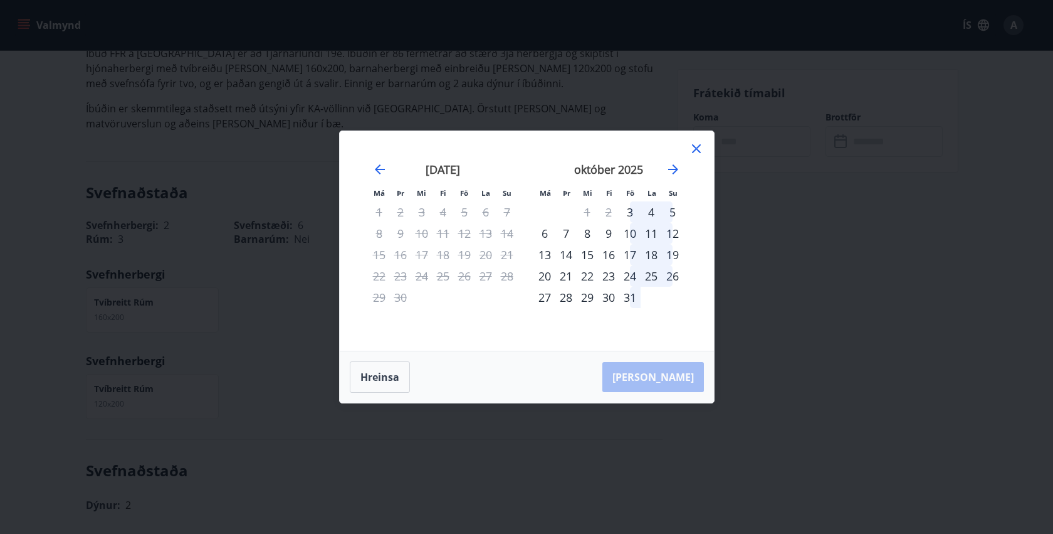
click at [693, 152] on icon at bounding box center [696, 148] width 9 height 9
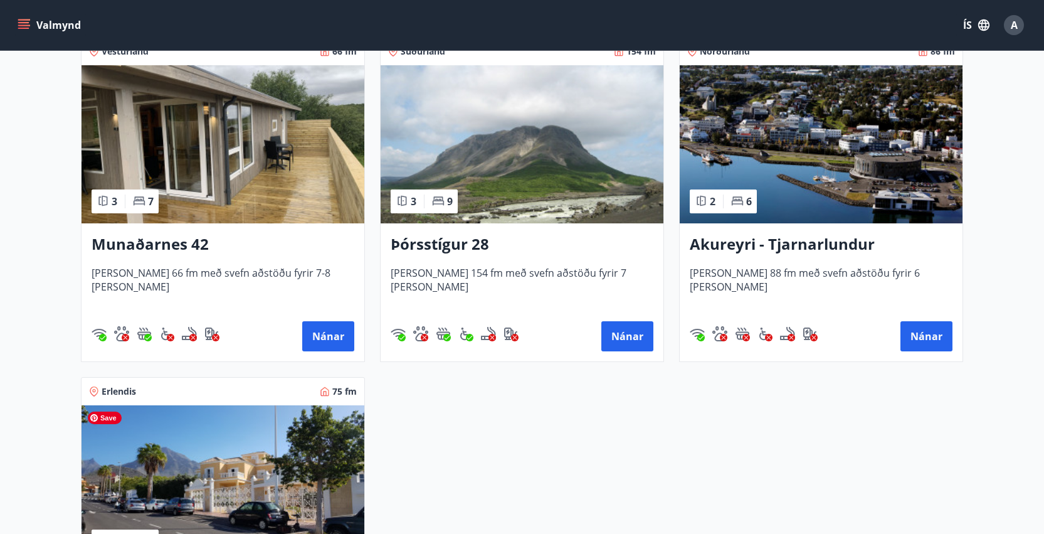
click at [231, 451] on img at bounding box center [222, 484] width 283 height 158
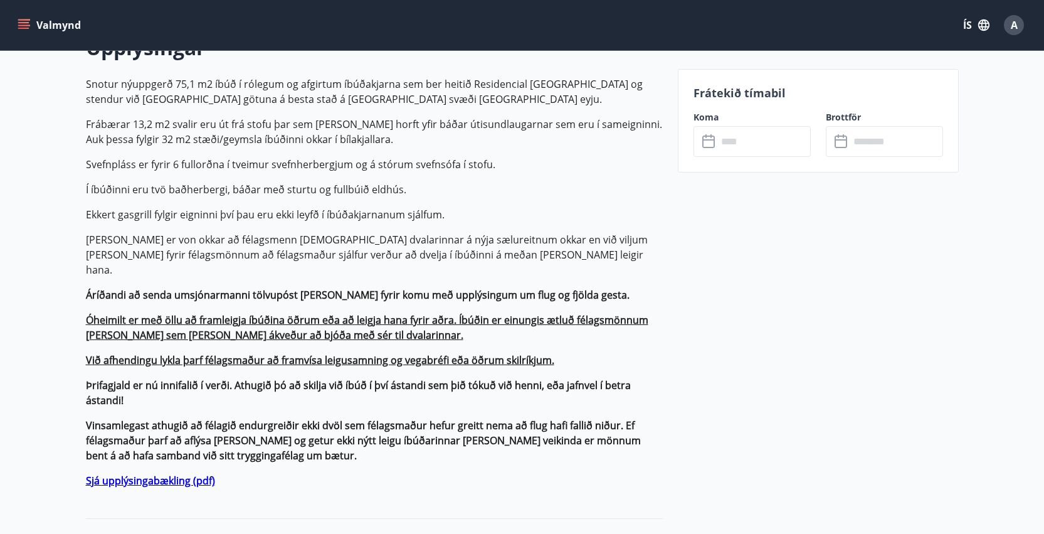
scroll to position [388, 0]
click at [747, 149] on input "text" at bounding box center [763, 141] width 93 height 31
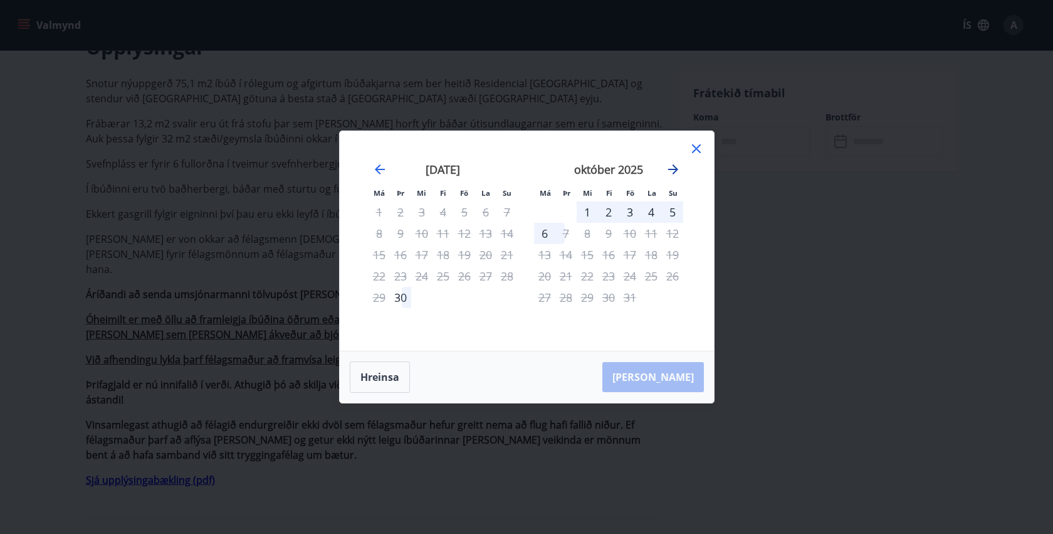
click at [678, 173] on icon "Move forward to switch to the next month." at bounding box center [673, 169] width 15 height 15
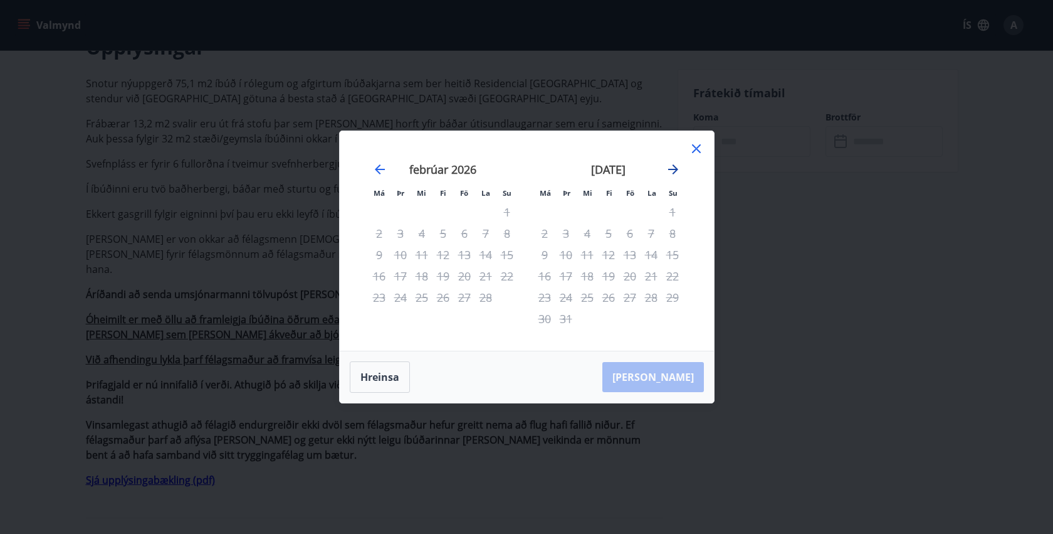
click at [678, 173] on icon "Move forward to switch to the next month." at bounding box center [673, 169] width 15 height 15
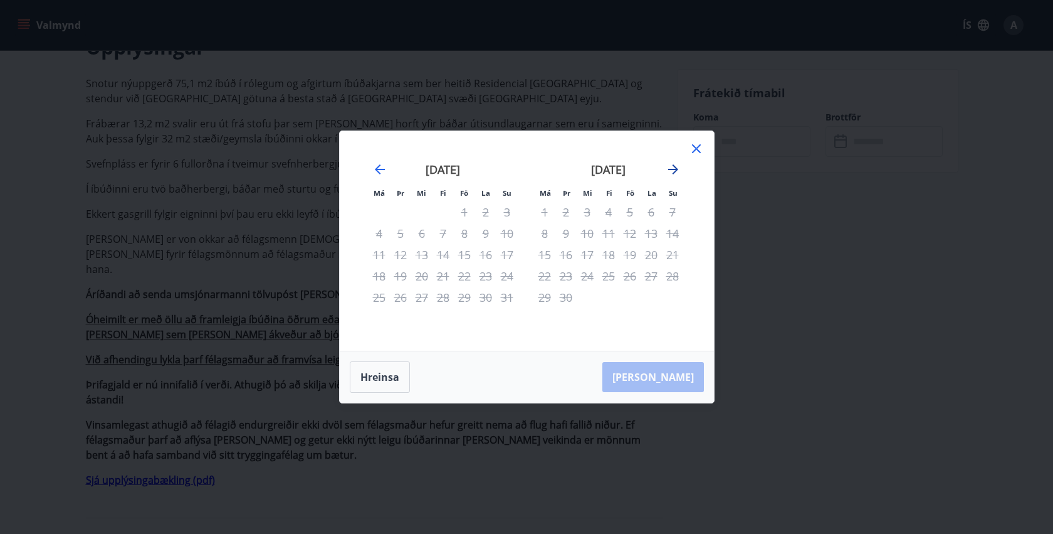
click at [678, 173] on icon "Move forward to switch to the next month." at bounding box center [673, 169] width 15 height 15
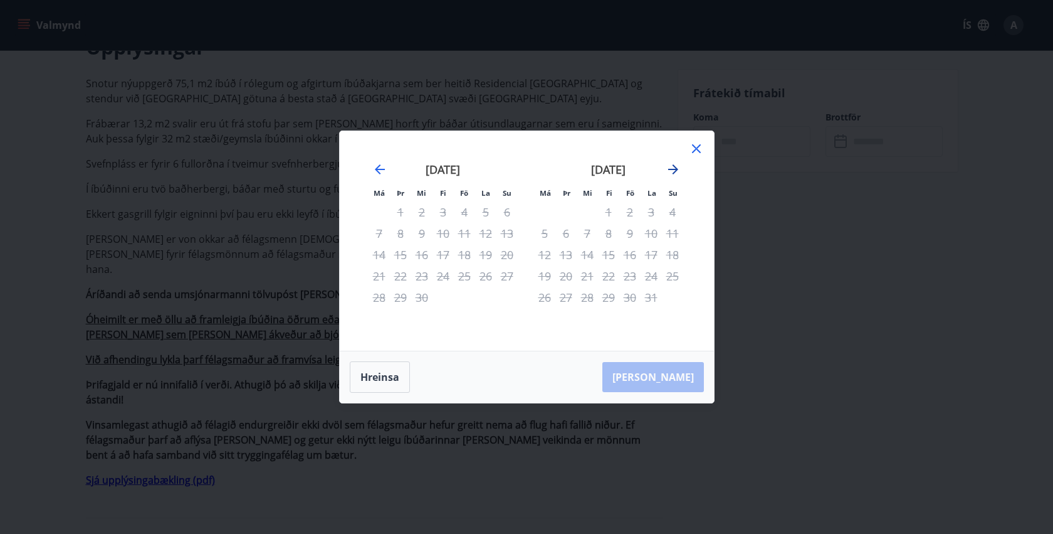
click at [678, 173] on icon "Move forward to switch to the next month." at bounding box center [673, 169] width 15 height 15
click at [678, 172] on icon "Move forward to switch to the next month." at bounding box center [673, 169] width 15 height 15
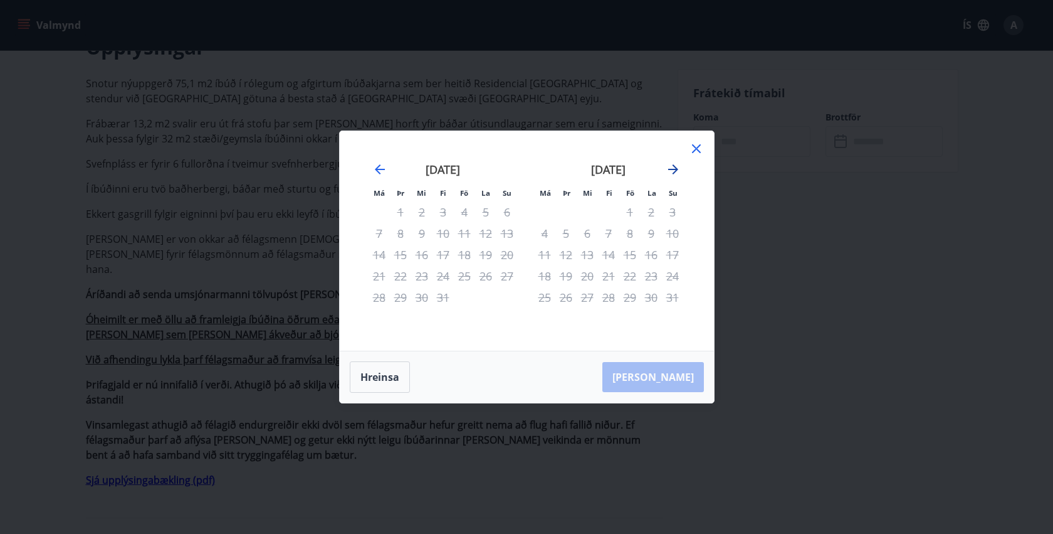
drag, startPoint x: 678, startPoint y: 172, endPoint x: 558, endPoint y: 163, distance: 120.1
click at [677, 172] on icon "Move forward to switch to the next month." at bounding box center [673, 169] width 15 height 15
click at [374, 167] on icon "Move backward to switch to the previous month." at bounding box center [379, 169] width 15 height 15
click at [379, 166] on icon "Move backward to switch to the previous month." at bounding box center [380, 169] width 10 height 10
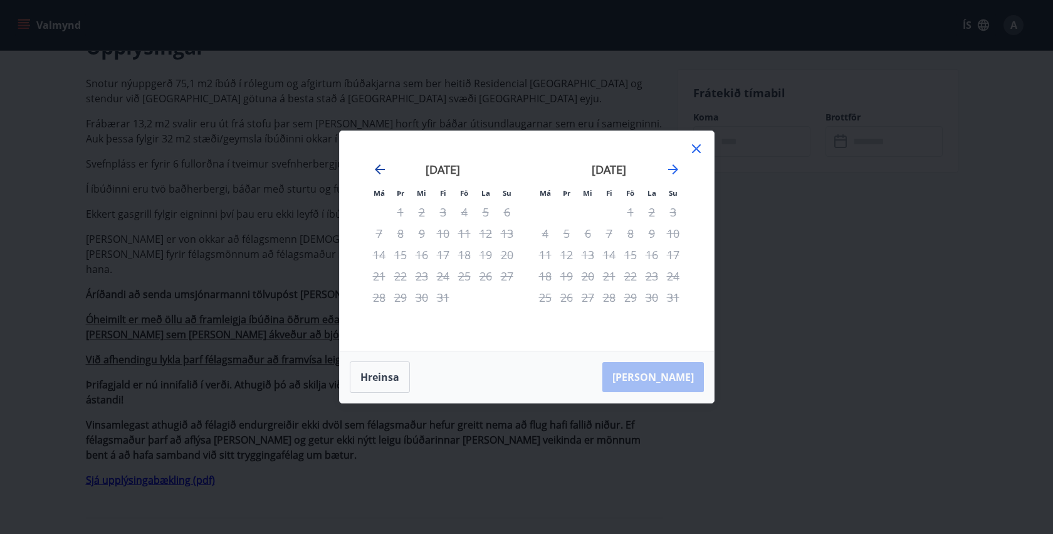
click at [377, 166] on icon "Move backward to switch to the previous month." at bounding box center [379, 169] width 15 height 15
click at [376, 166] on icon "Move backward to switch to the previous month." at bounding box center [379, 169] width 15 height 15
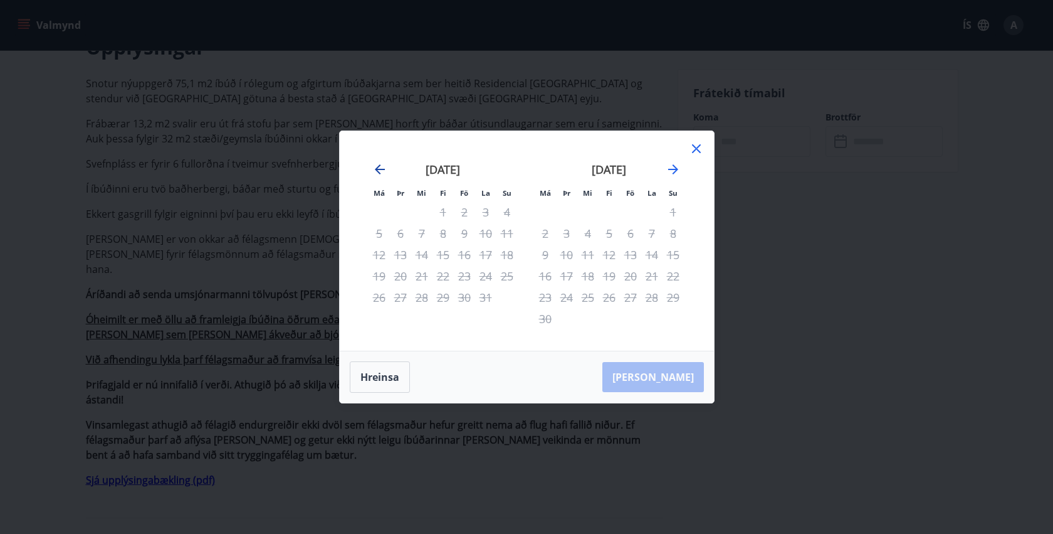
click at [376, 166] on icon "Move backward to switch to the previous month." at bounding box center [379, 169] width 15 height 15
click at [374, 166] on icon "Move backward to switch to the previous month." at bounding box center [379, 169] width 15 height 15
click at [373, 167] on icon "Move backward to switch to the previous month." at bounding box center [379, 169] width 15 height 15
click at [372, 167] on icon "Move backward to switch to the previous month." at bounding box center [379, 169] width 15 height 15
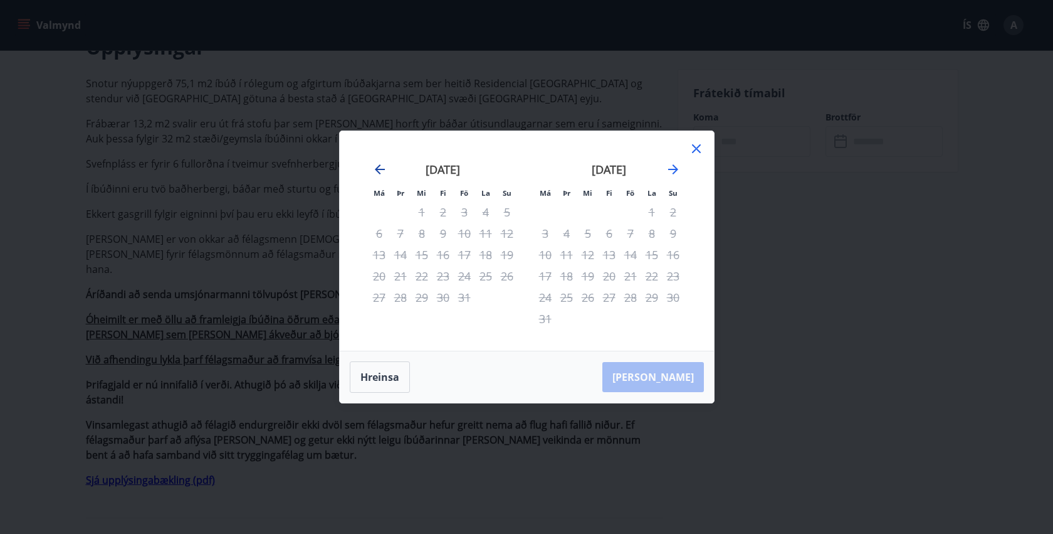
click at [371, 166] on div "júlí 2026" at bounding box center [443, 173] width 149 height 55
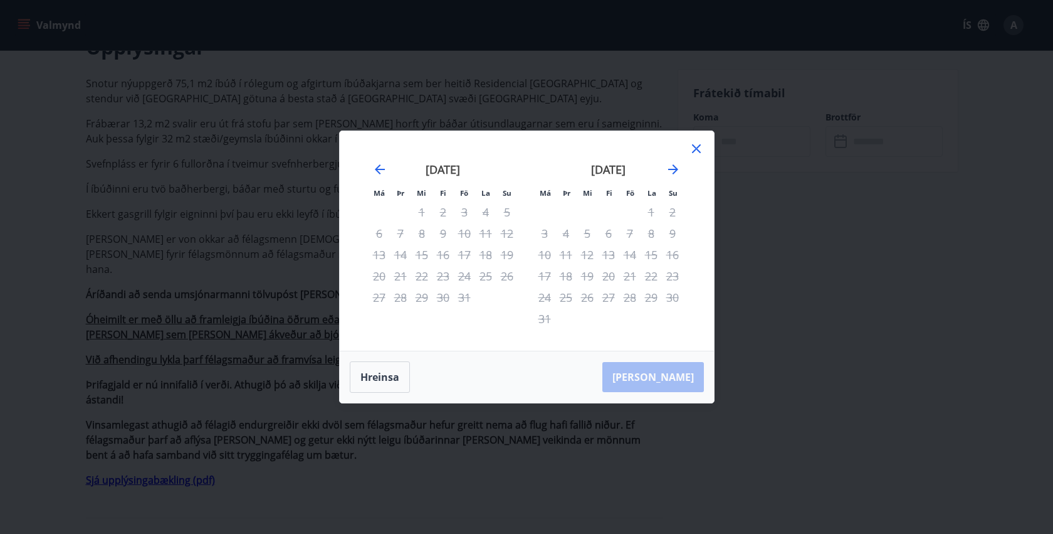
click at [371, 166] on div "júlí 2026" at bounding box center [443, 173] width 149 height 55
click at [378, 171] on icon "Move backward to switch to the previous month." at bounding box center [379, 169] width 15 height 15
click at [378, 170] on icon "Move backward to switch to the previous month." at bounding box center [379, 169] width 15 height 15
click at [379, 170] on icon "Move backward to switch to the previous month." at bounding box center [380, 169] width 10 height 10
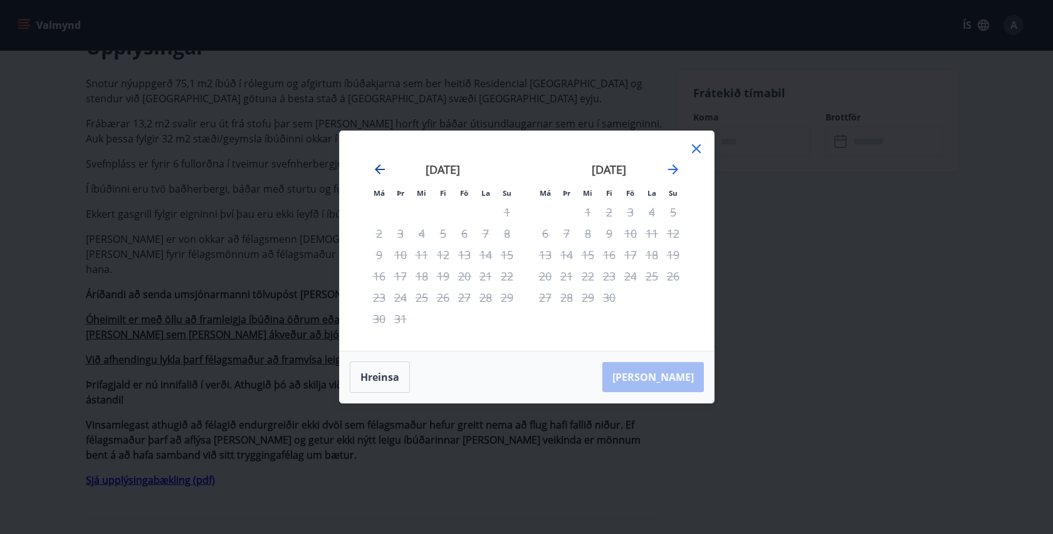
click at [379, 170] on icon "Move backward to switch to the previous month." at bounding box center [380, 169] width 10 height 10
click at [379, 169] on icon "Move backward to switch to the previous month." at bounding box center [380, 169] width 10 height 10
click at [379, 171] on icon "Move backward to switch to the previous month." at bounding box center [379, 169] width 15 height 15
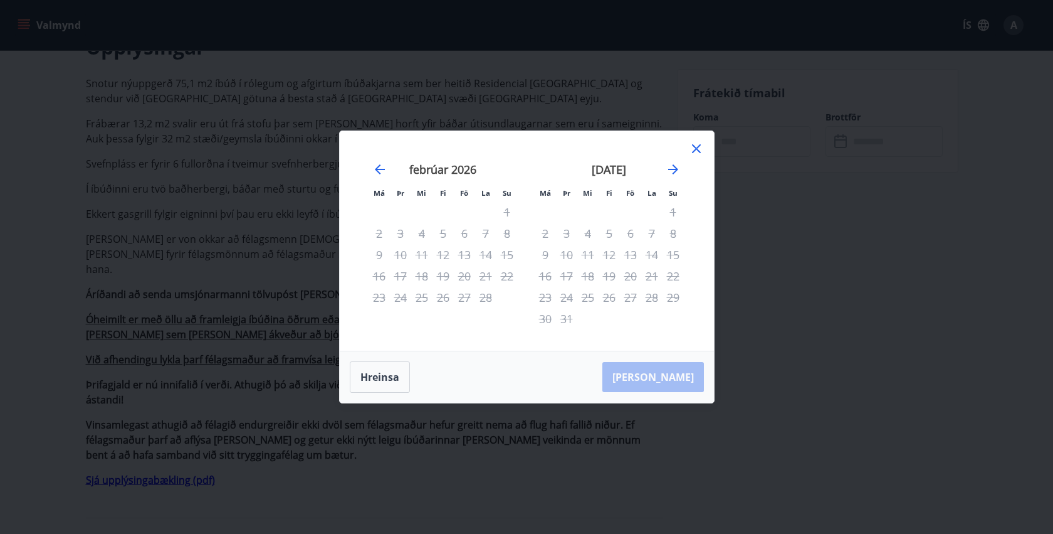
click at [389, 173] on div "febrúar 2026" at bounding box center [443, 173] width 149 height 55
click at [381, 172] on icon "Move backward to switch to the previous month." at bounding box center [379, 169] width 15 height 15
click at [378, 172] on icon "Move backward to switch to the previous month." at bounding box center [380, 169] width 10 height 10
click at [691, 149] on icon at bounding box center [696, 148] width 15 height 15
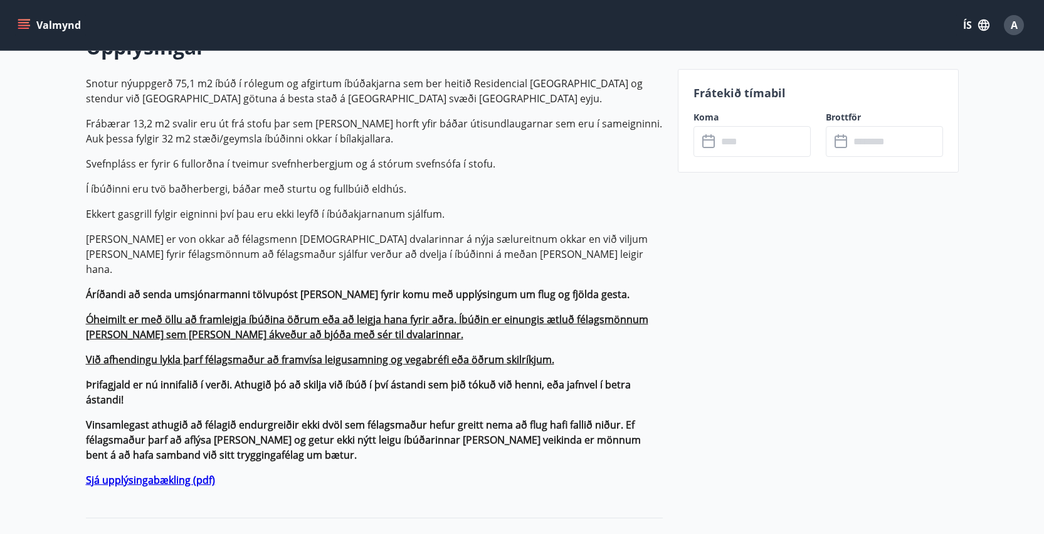
click at [762, 137] on input "text" at bounding box center [763, 141] width 93 height 31
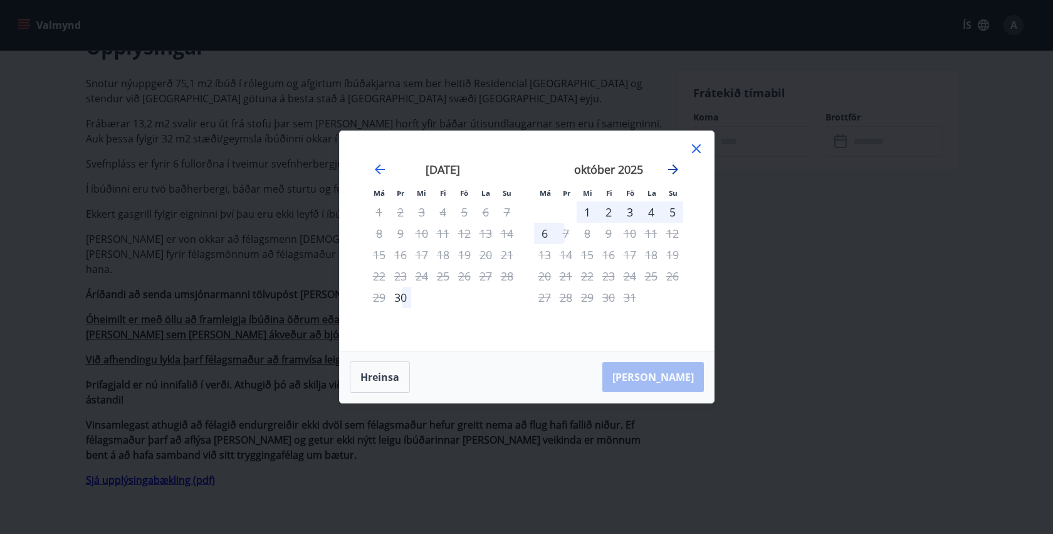
click at [671, 172] on icon "Move forward to switch to the next month." at bounding box center [673, 169] width 15 height 15
click at [670, 170] on icon "Move forward to switch to the next month." at bounding box center [673, 169] width 15 height 15
click at [381, 169] on icon "Move backward to switch to the previous month." at bounding box center [379, 169] width 15 height 15
click at [380, 169] on icon "Move backward to switch to the previous month." at bounding box center [379, 169] width 15 height 15
click at [410, 298] on div "30" at bounding box center [400, 297] width 21 height 21
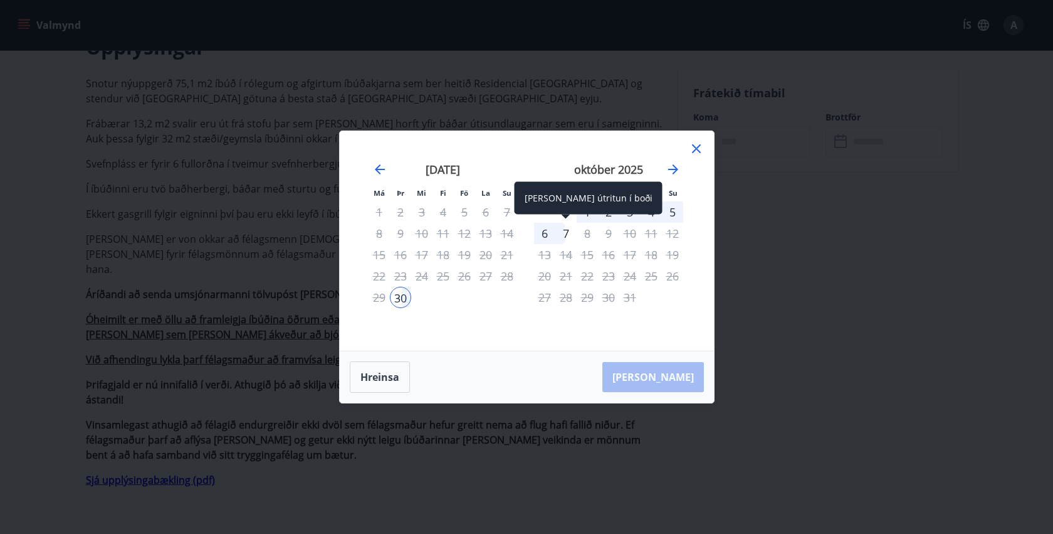
click at [556, 233] on div "7" at bounding box center [565, 233] width 21 height 21
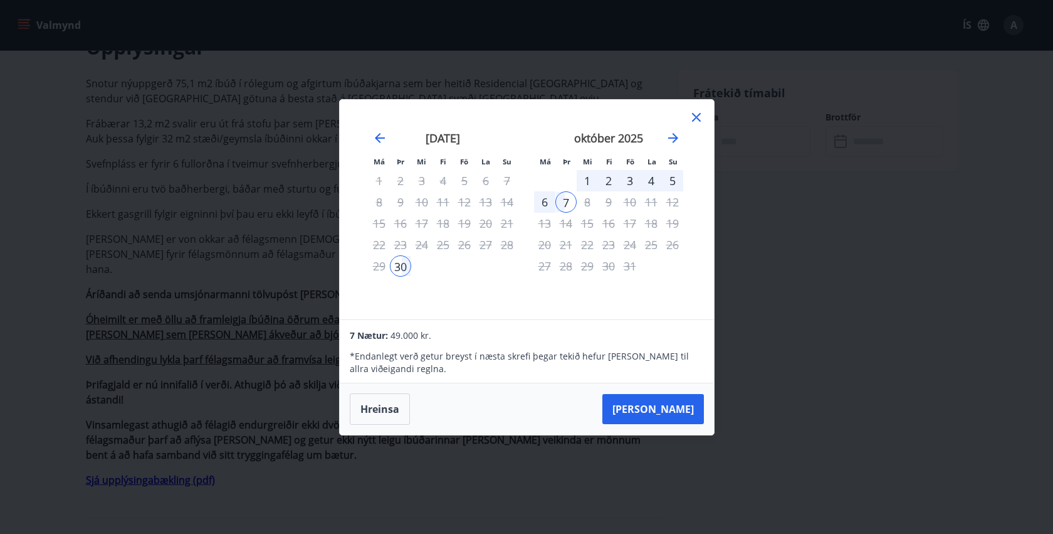
click at [696, 117] on icon at bounding box center [696, 117] width 2 height 2
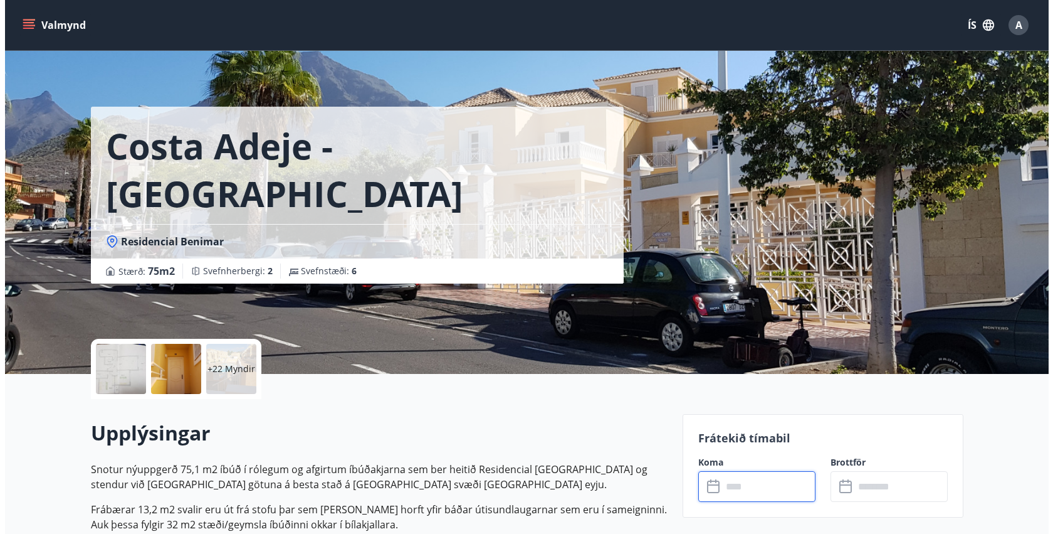
scroll to position [0, 0]
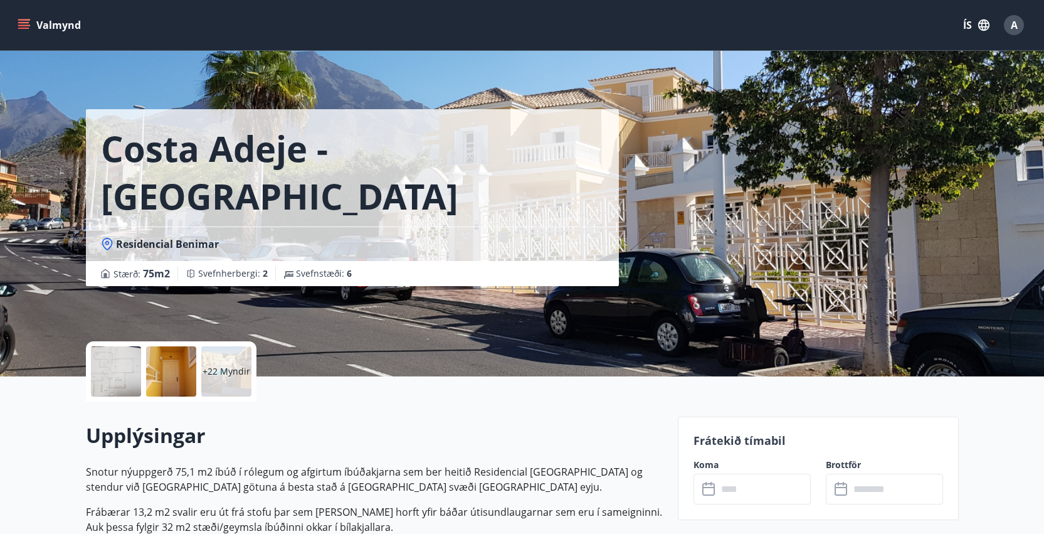
click at [253, 371] on div "+22 Myndir" at bounding box center [171, 371] width 171 height 60
click at [243, 372] on p "+22 Myndir" at bounding box center [226, 371] width 48 height 13
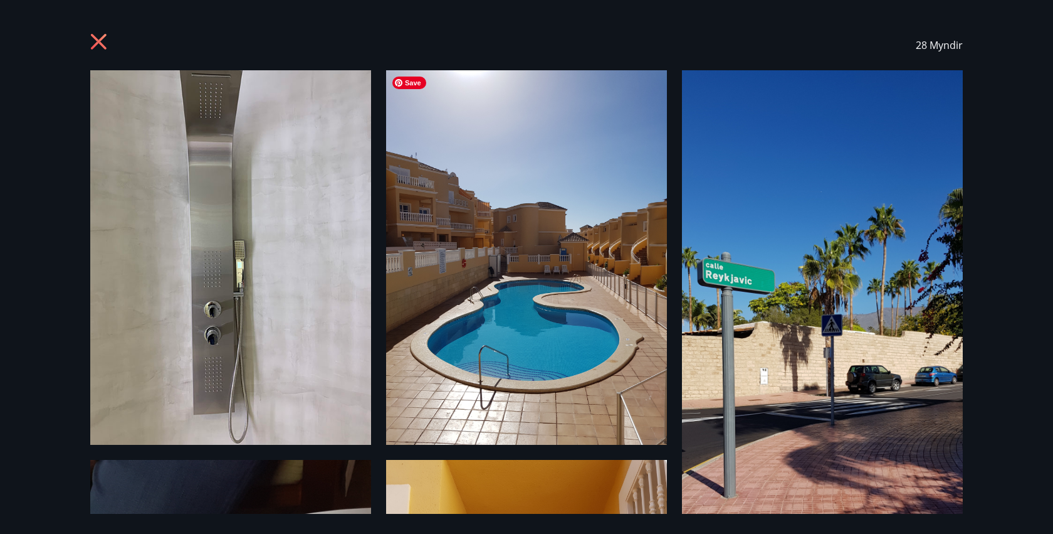
click at [619, 256] on img at bounding box center [526, 257] width 281 height 374
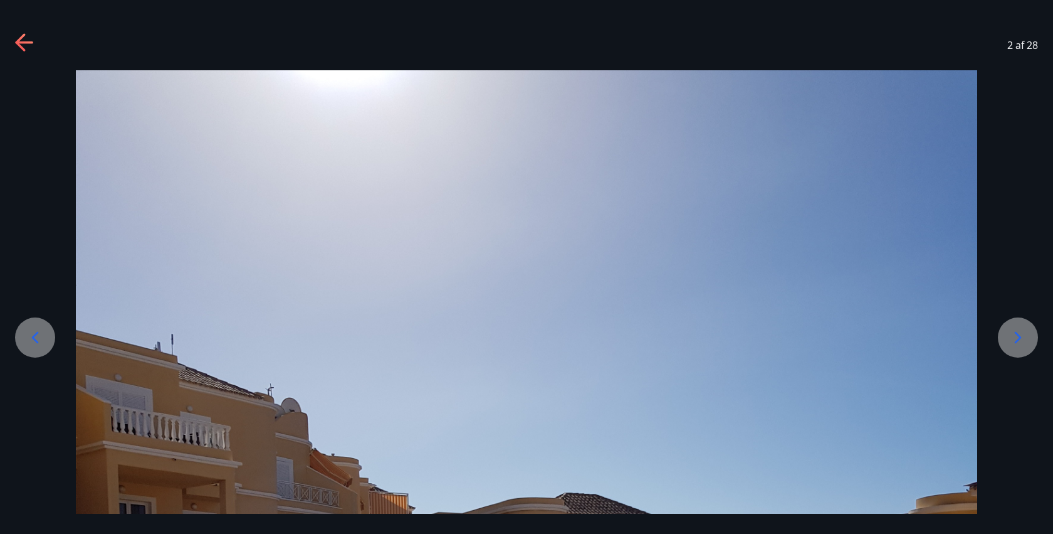
click at [1009, 337] on icon at bounding box center [1018, 337] width 20 height 20
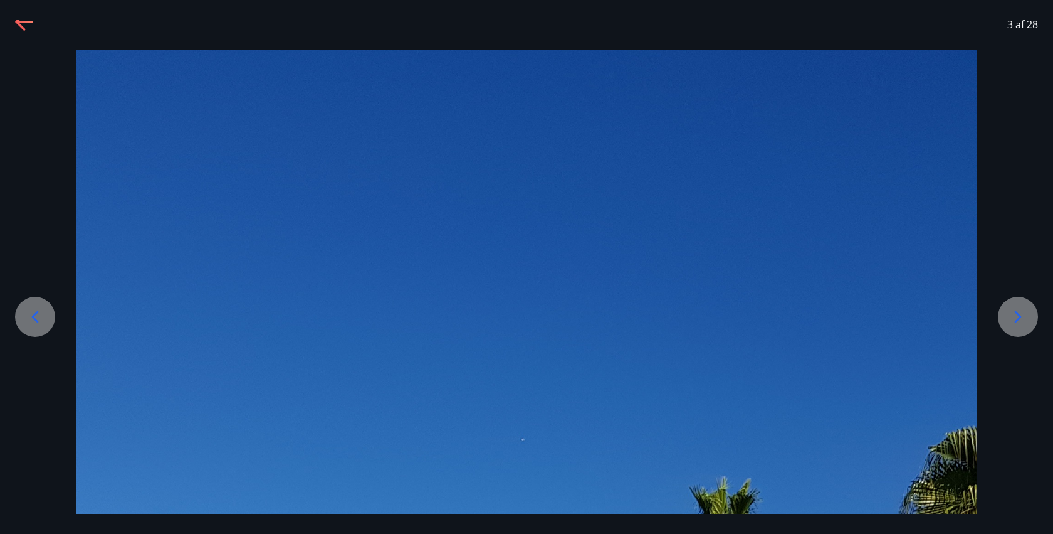
scroll to position [37, 0]
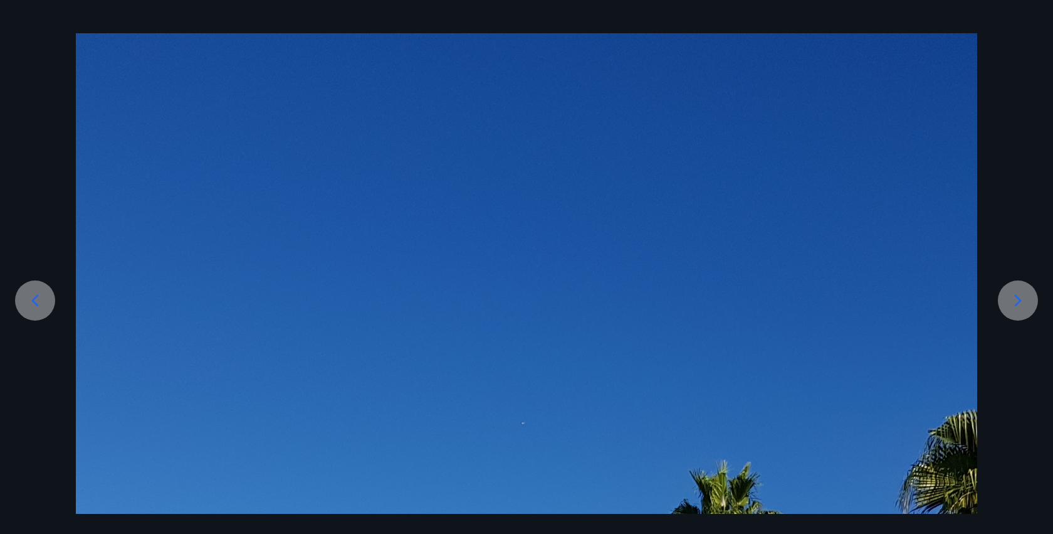
click at [1024, 291] on icon at bounding box center [1018, 300] width 20 height 20
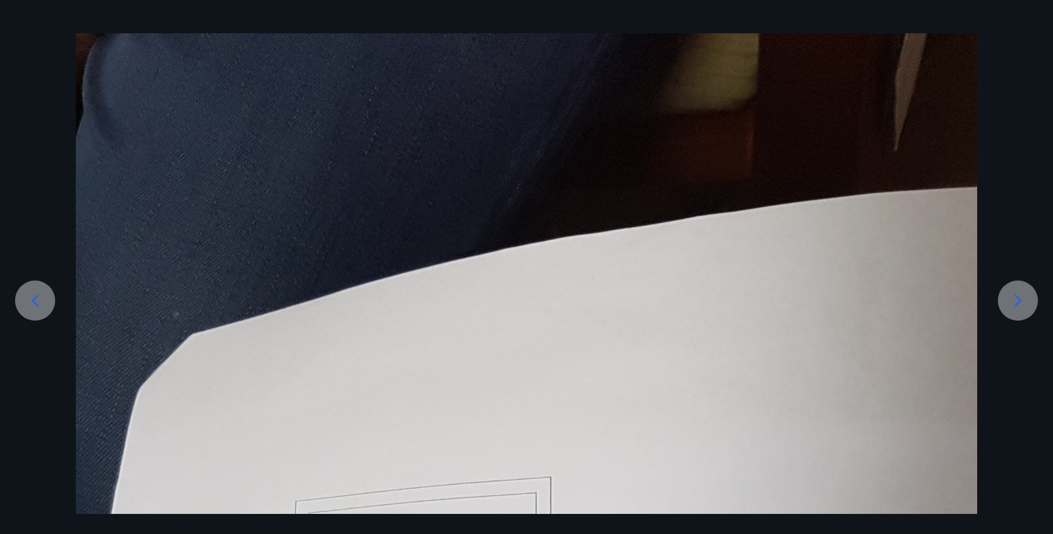
click at [1024, 291] on icon at bounding box center [1018, 300] width 20 height 20
